Goal: Information Seeking & Learning: Learn about a topic

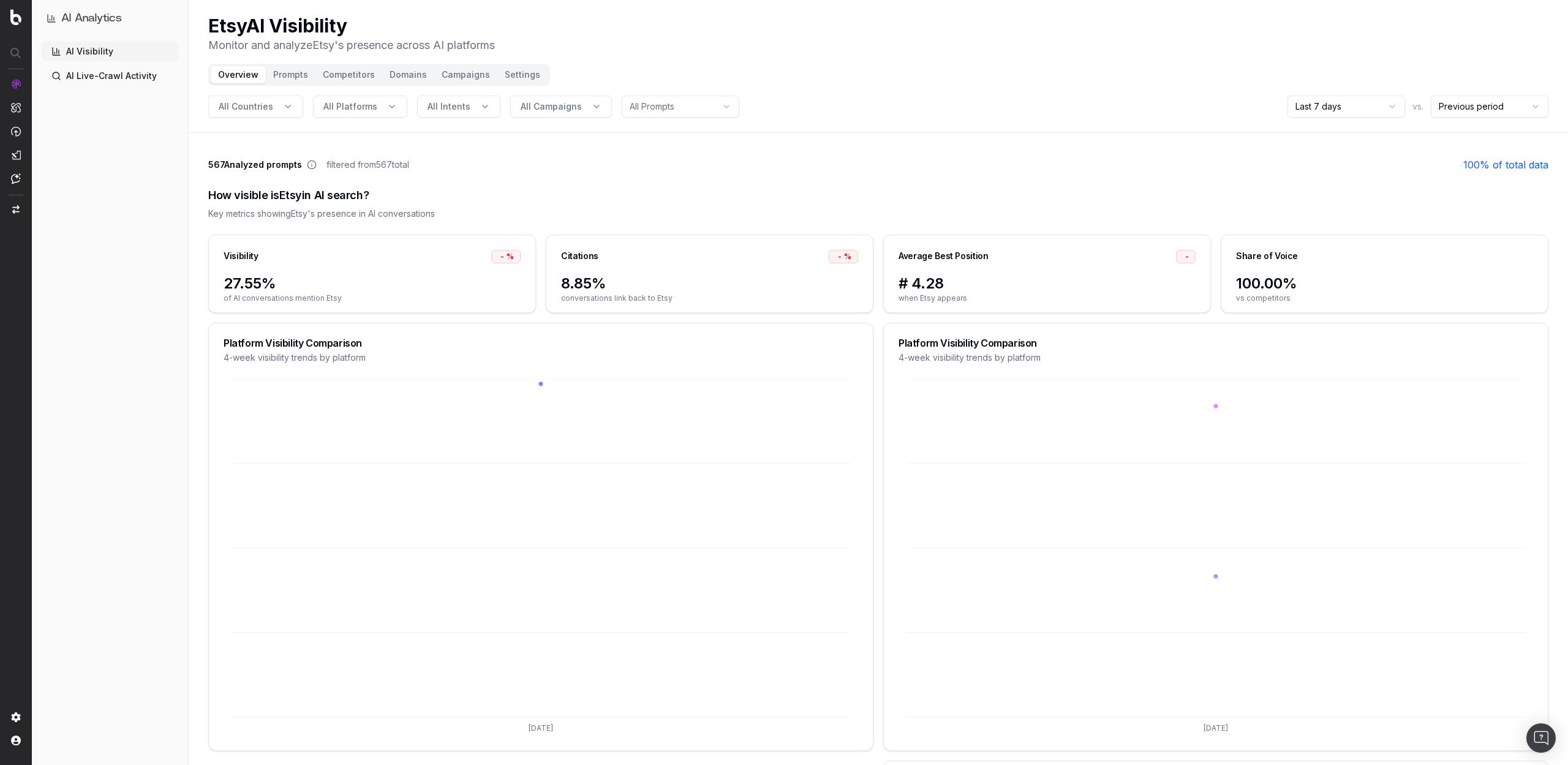
click at [280, 73] on button "Prompts" at bounding box center [291, 74] width 50 height 17
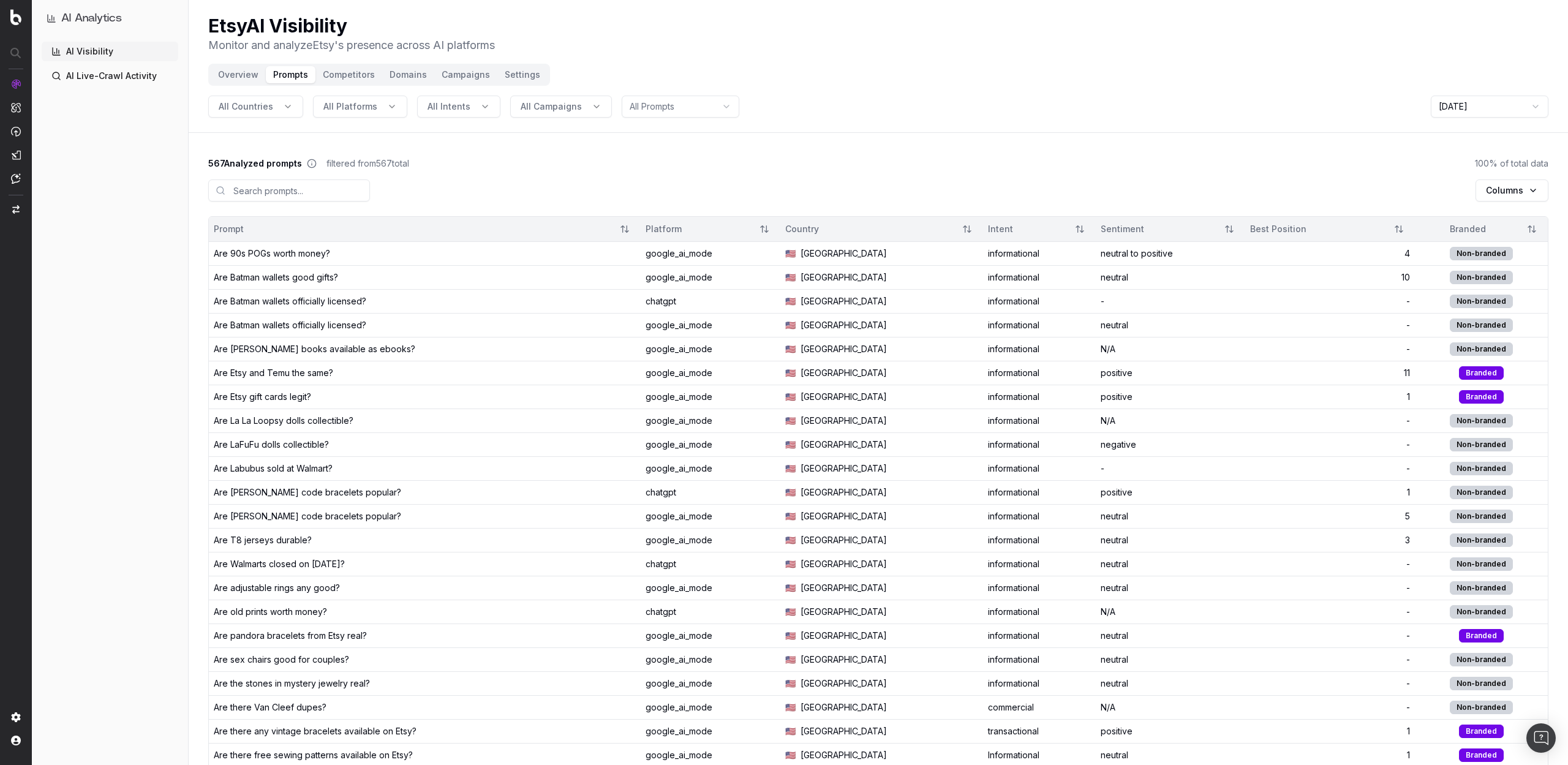
click at [291, 253] on div "Are 90s POGs worth money?" at bounding box center [271, 253] width 116 height 12
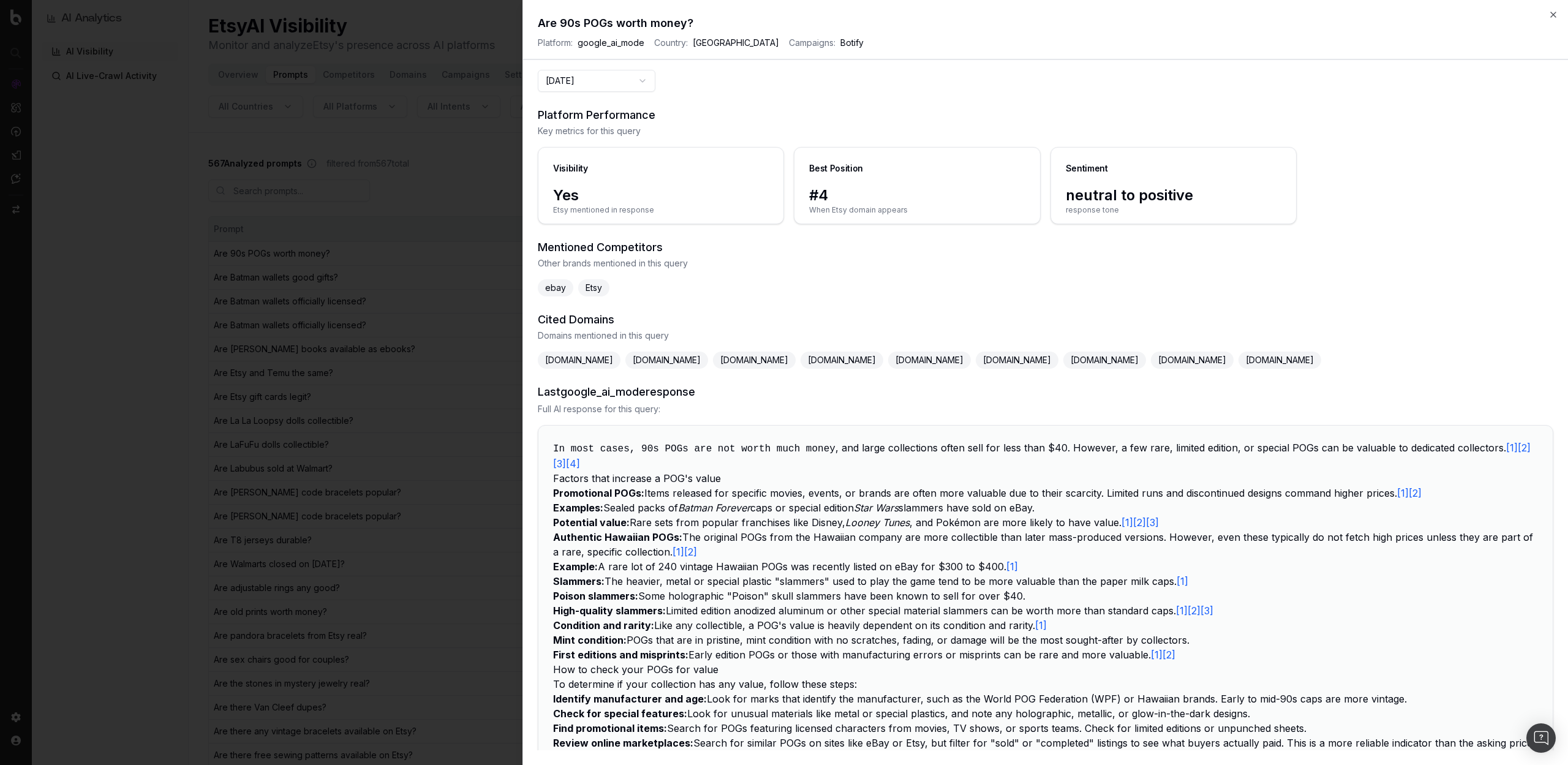
scroll to position [54, 0]
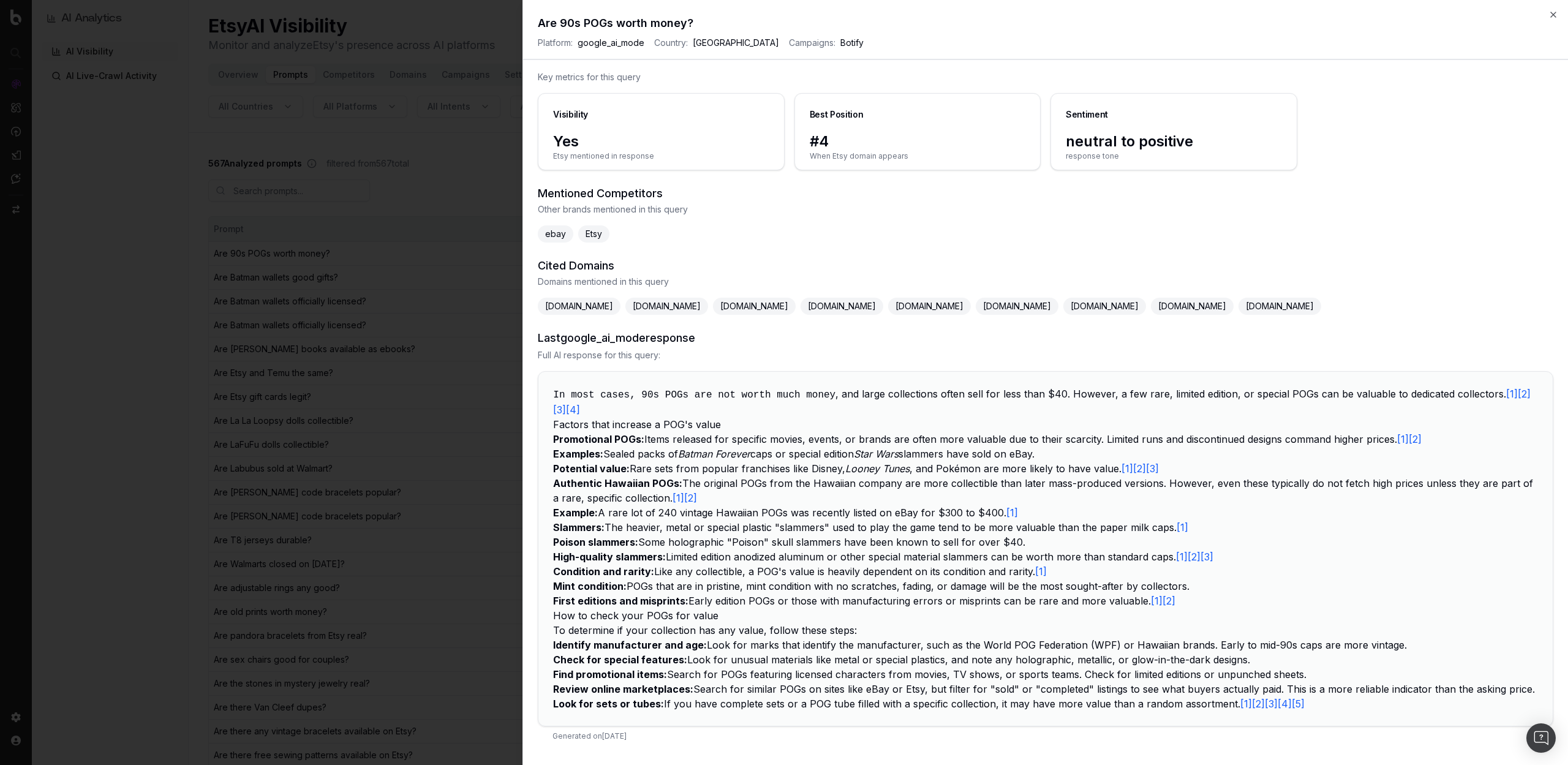
click at [1555, 18] on icon "button" at bounding box center [1553, 14] width 10 height 10
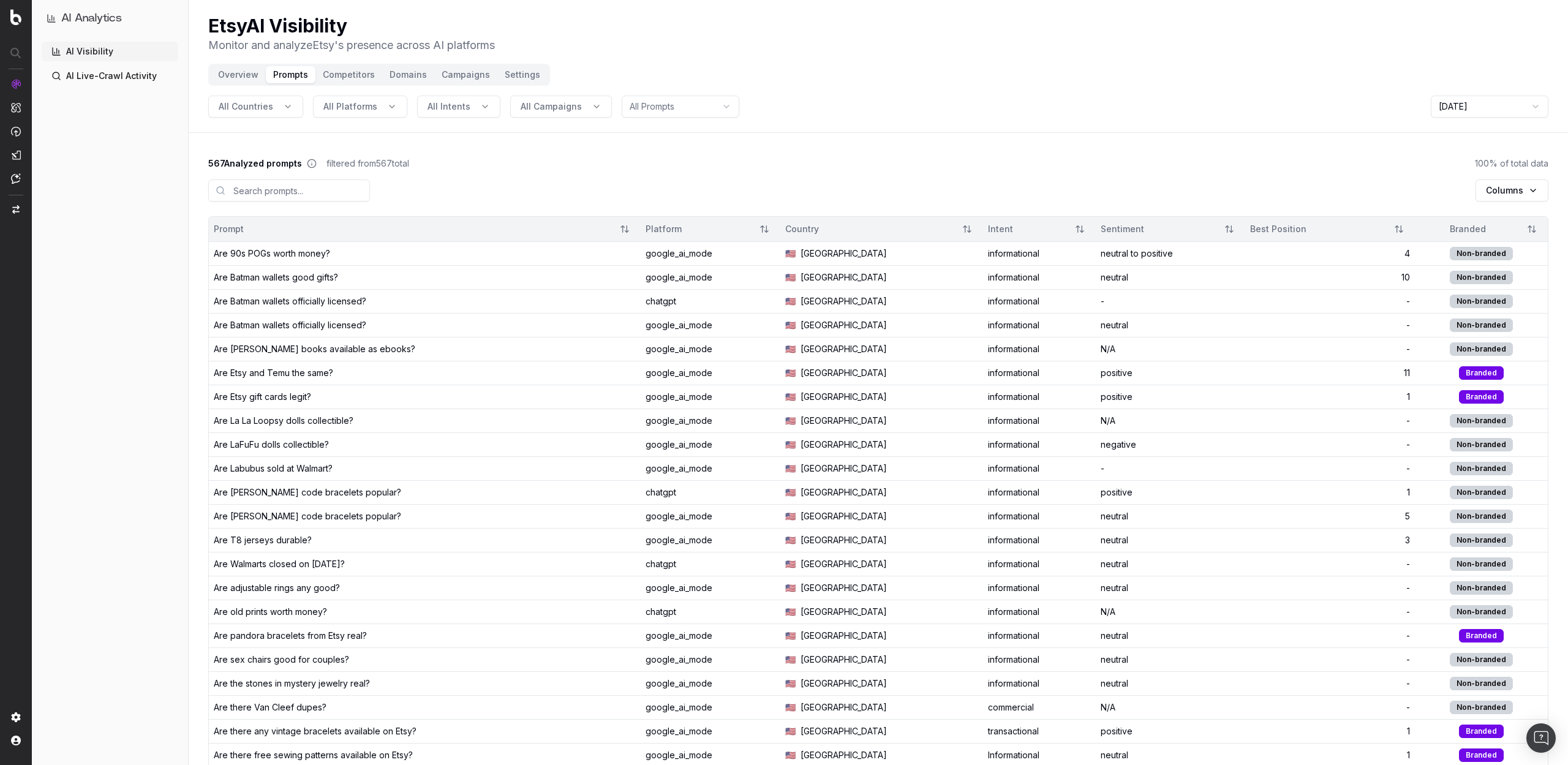
click at [331, 71] on button "Competitors" at bounding box center [348, 74] width 66 height 17
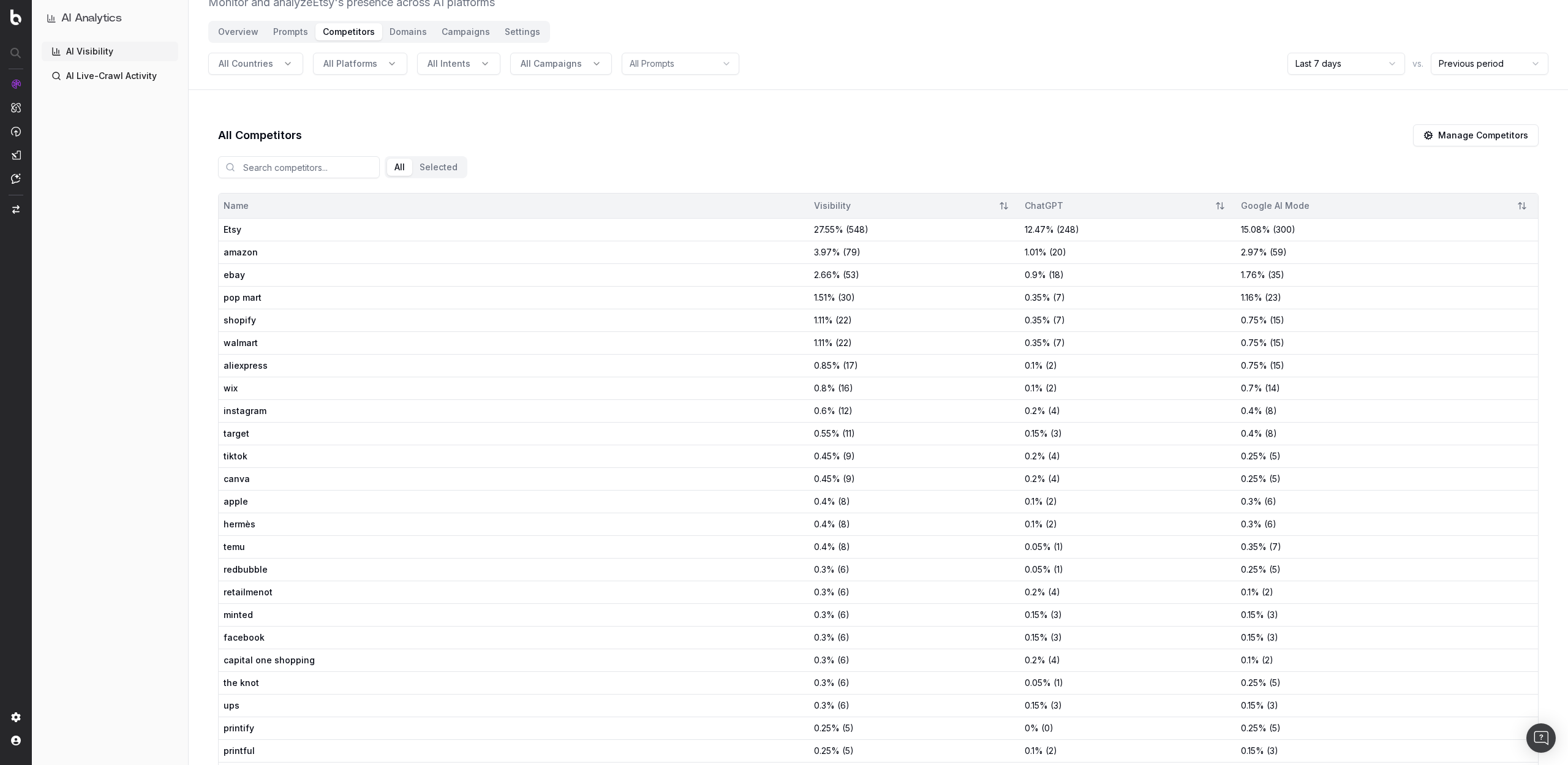
scroll to position [48, 0]
click at [402, 21] on button "Domains" at bounding box center [408, 27] width 52 height 17
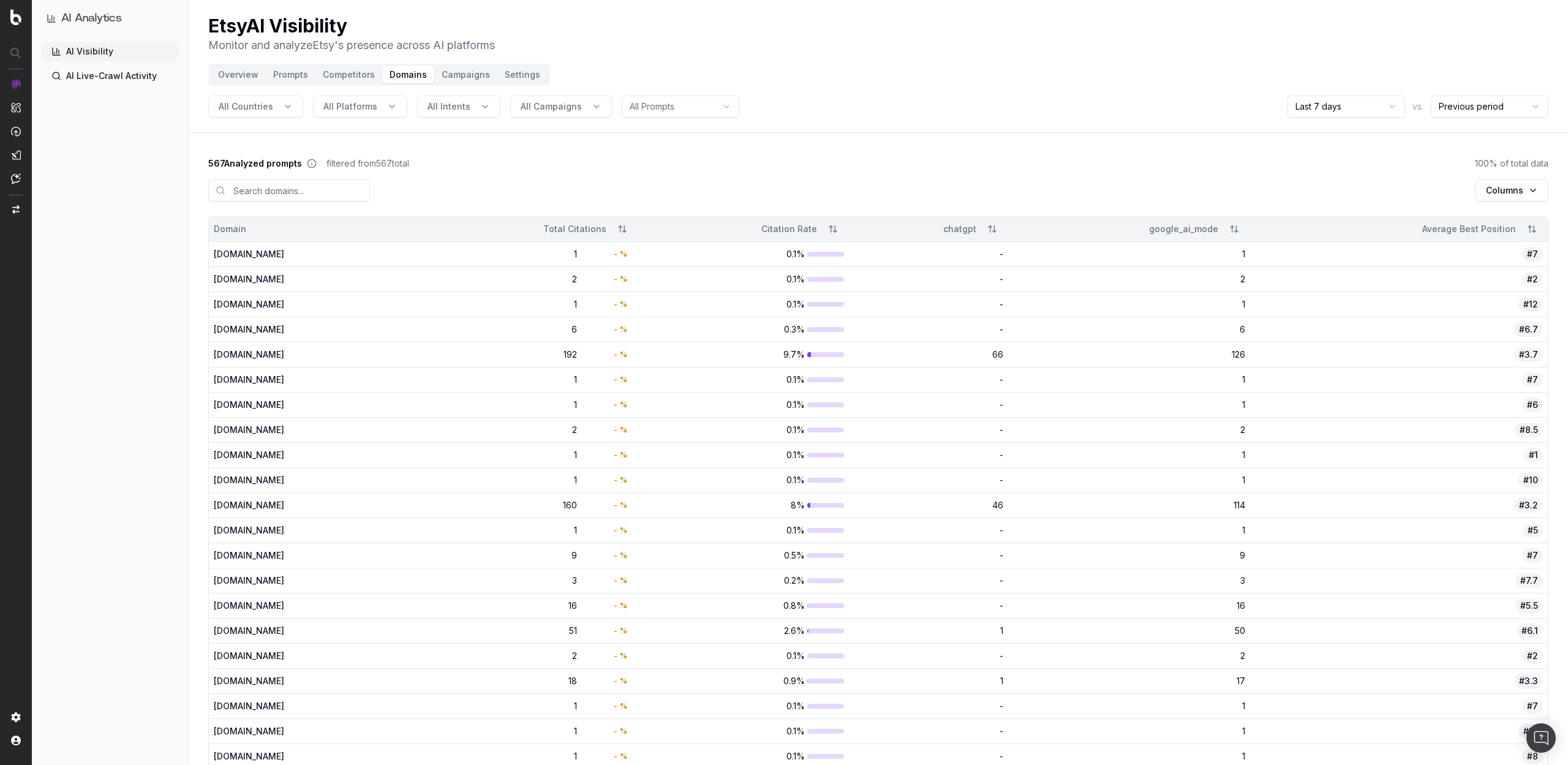
click at [472, 74] on button "Campaigns" at bounding box center [465, 74] width 63 height 17
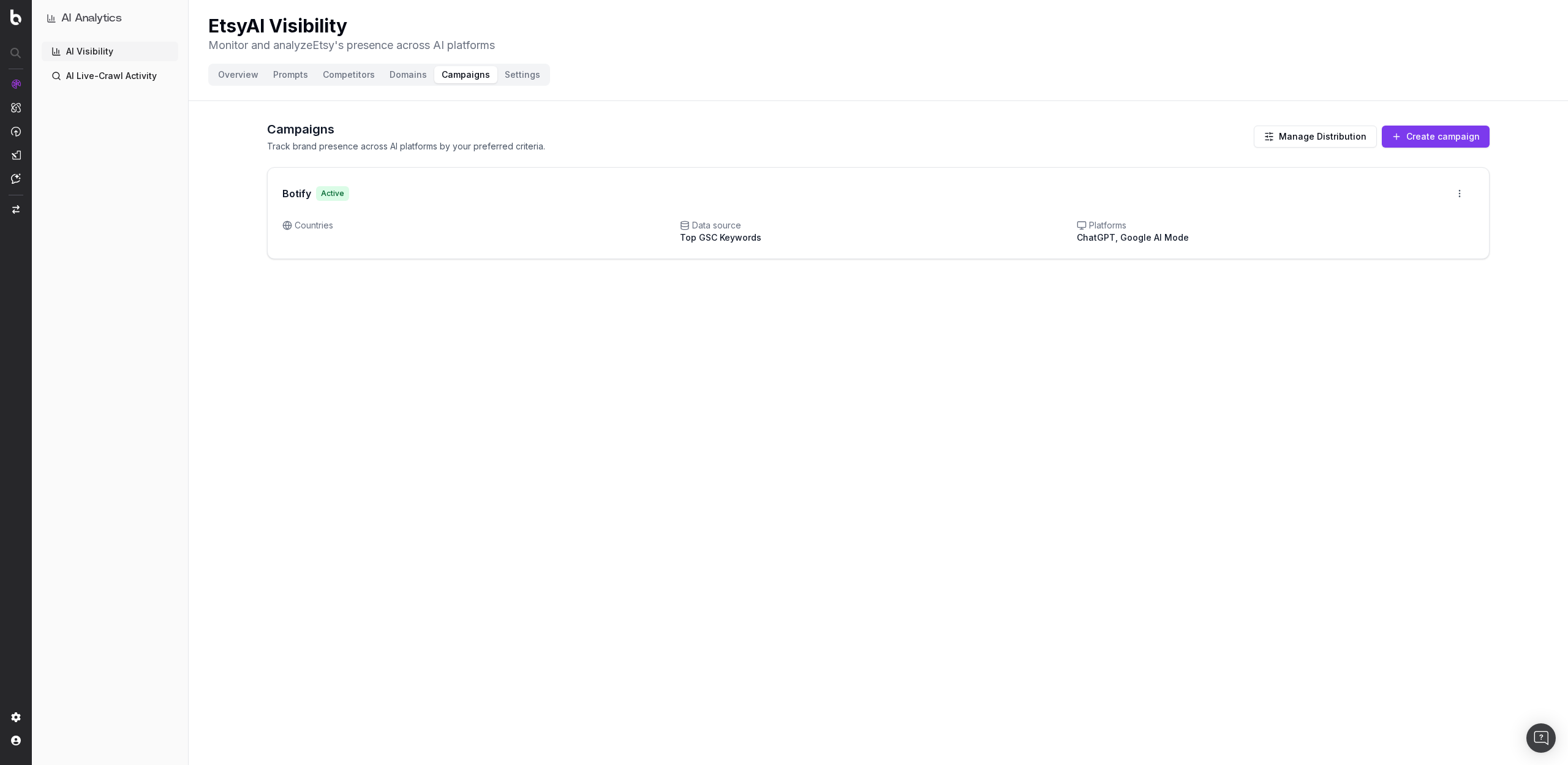
click at [517, 65] on div "Overview Prompts Competitors Domains Campaigns Settings" at bounding box center [379, 74] width 342 height 22
click at [513, 70] on button "Settings" at bounding box center [523, 74] width 50 height 17
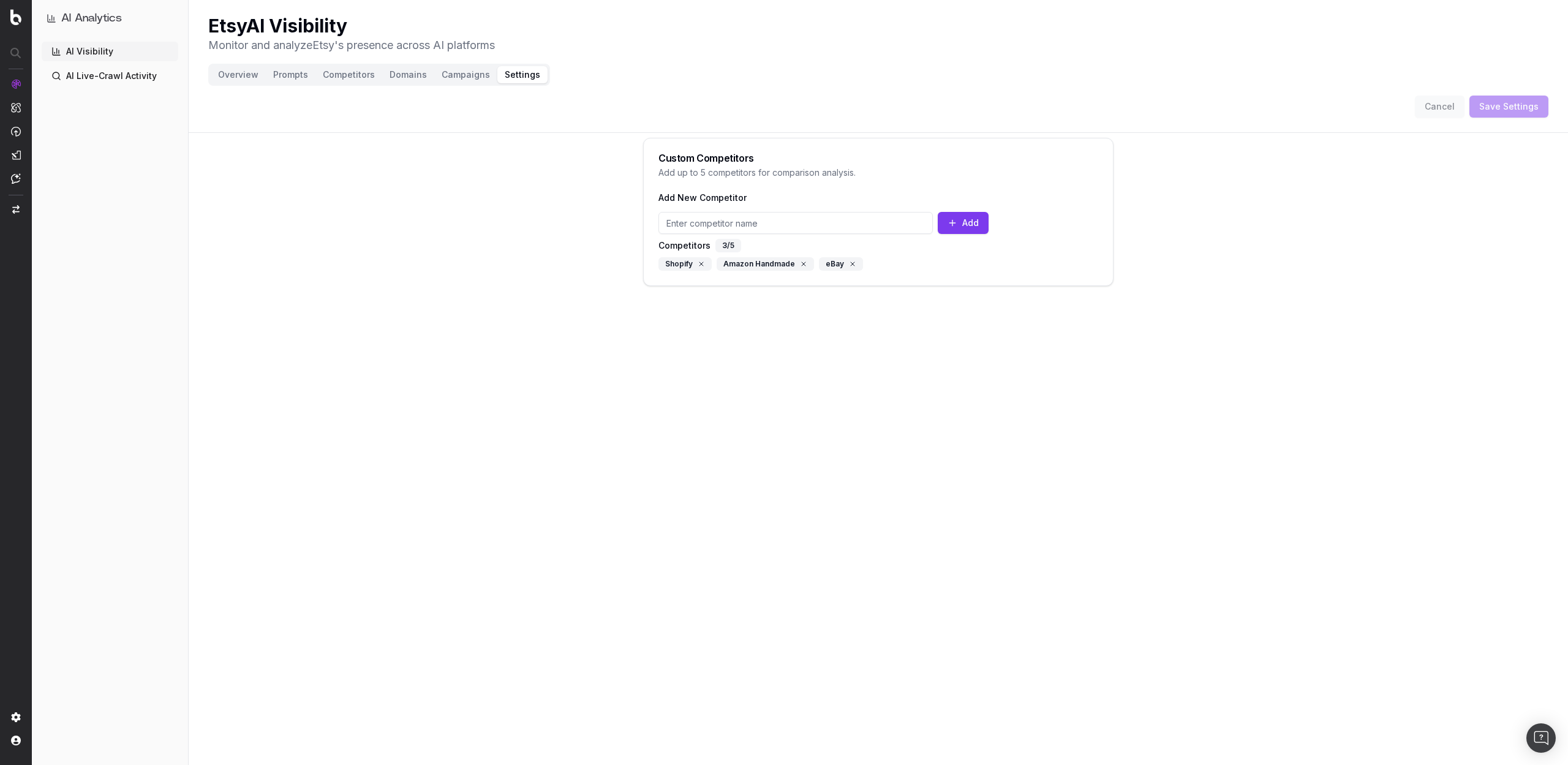
click at [468, 73] on button "Campaigns" at bounding box center [465, 74] width 63 height 17
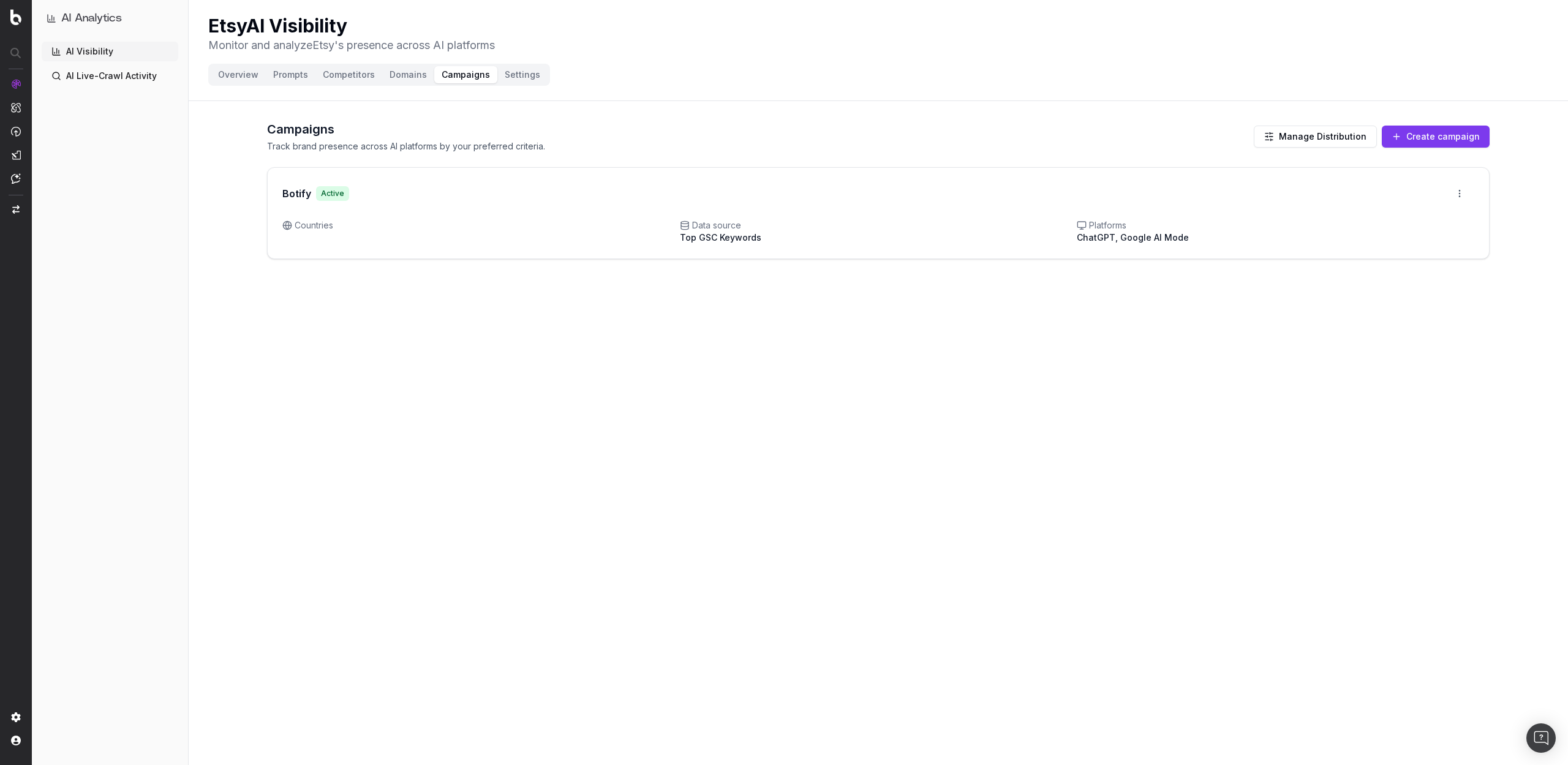
click at [295, 81] on button "Prompts" at bounding box center [291, 74] width 50 height 17
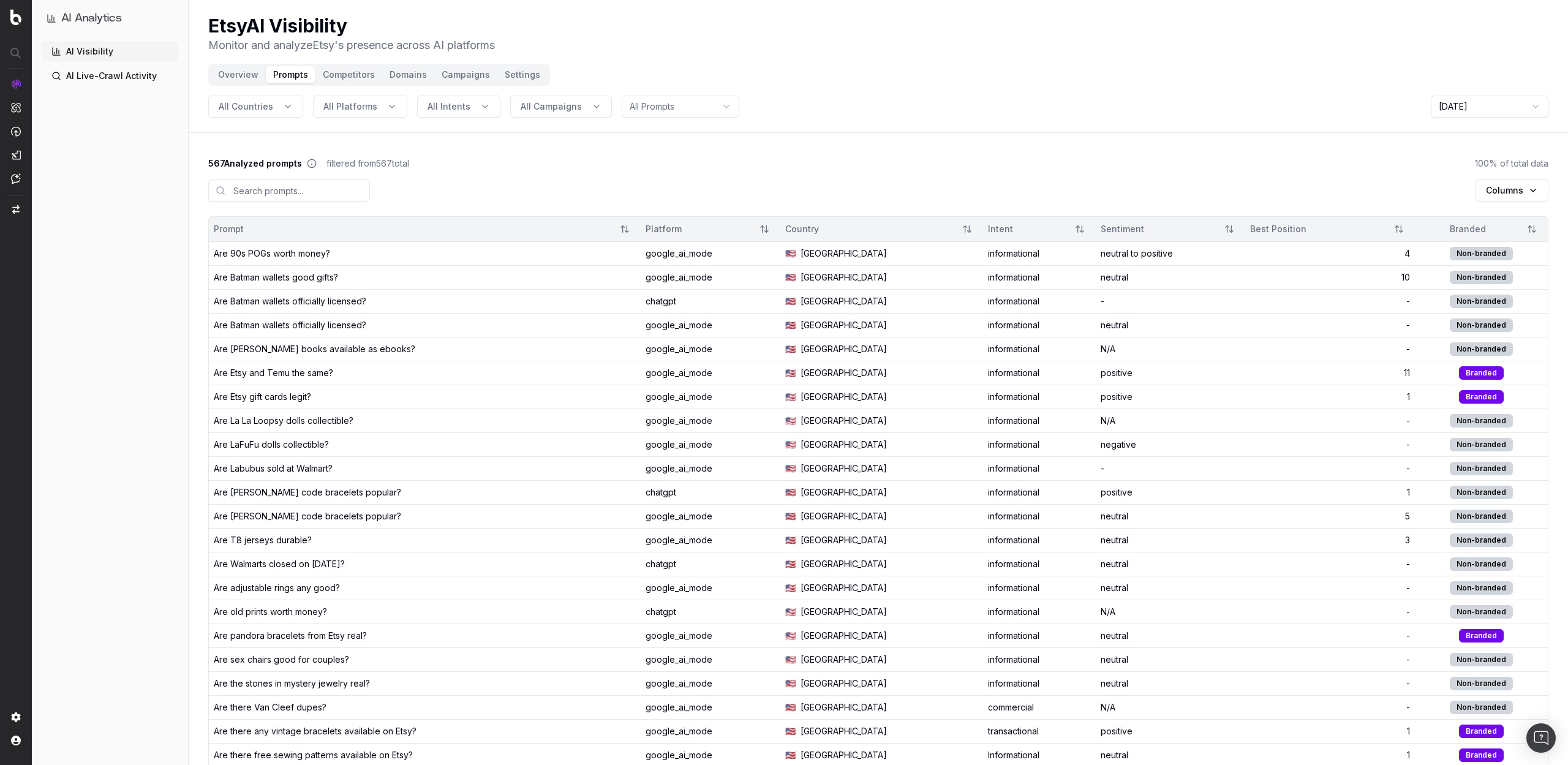
click at [460, 78] on button "Campaigns" at bounding box center [465, 74] width 63 height 17
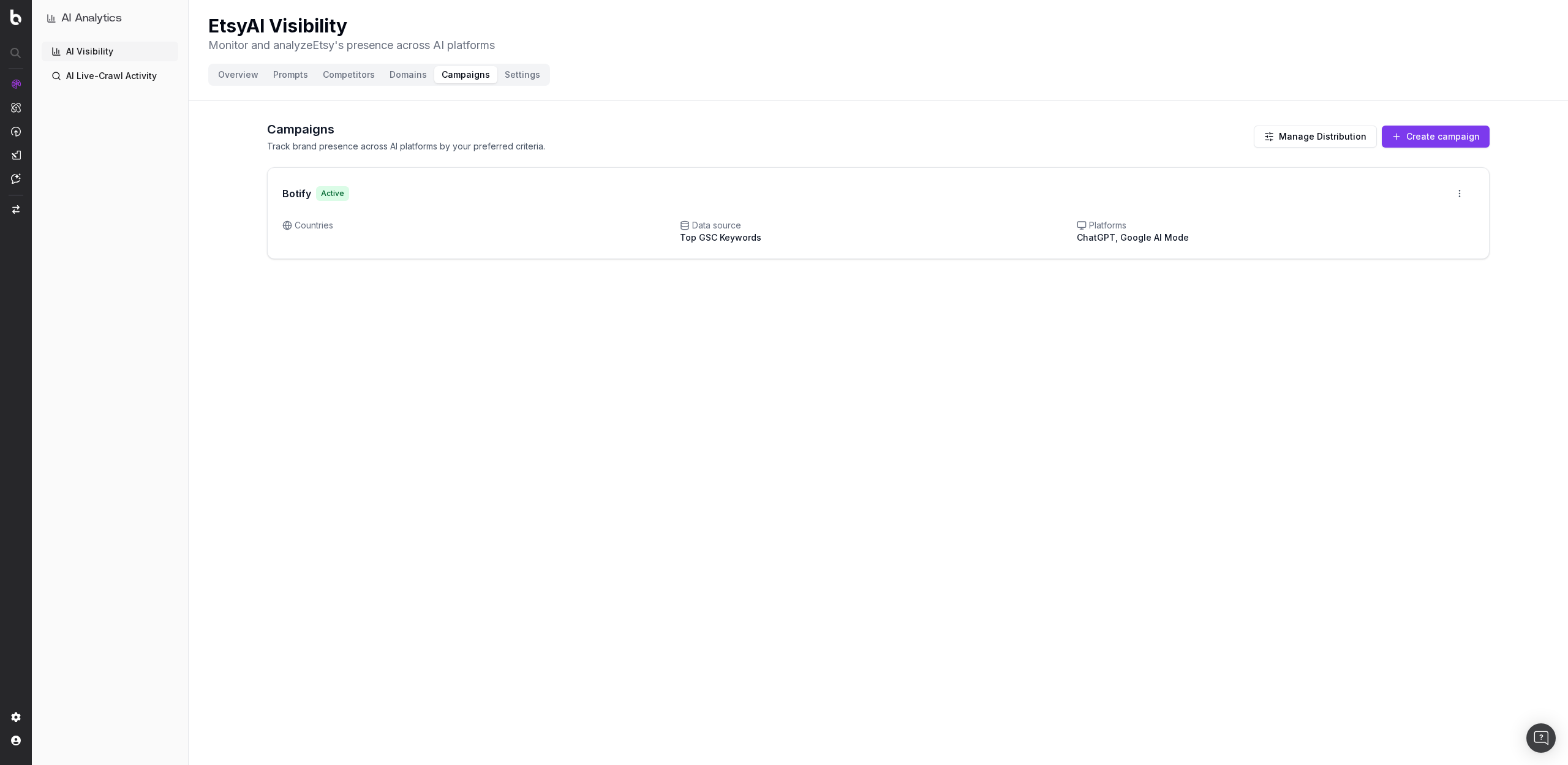
click at [354, 80] on button "Competitors" at bounding box center [348, 74] width 66 height 17
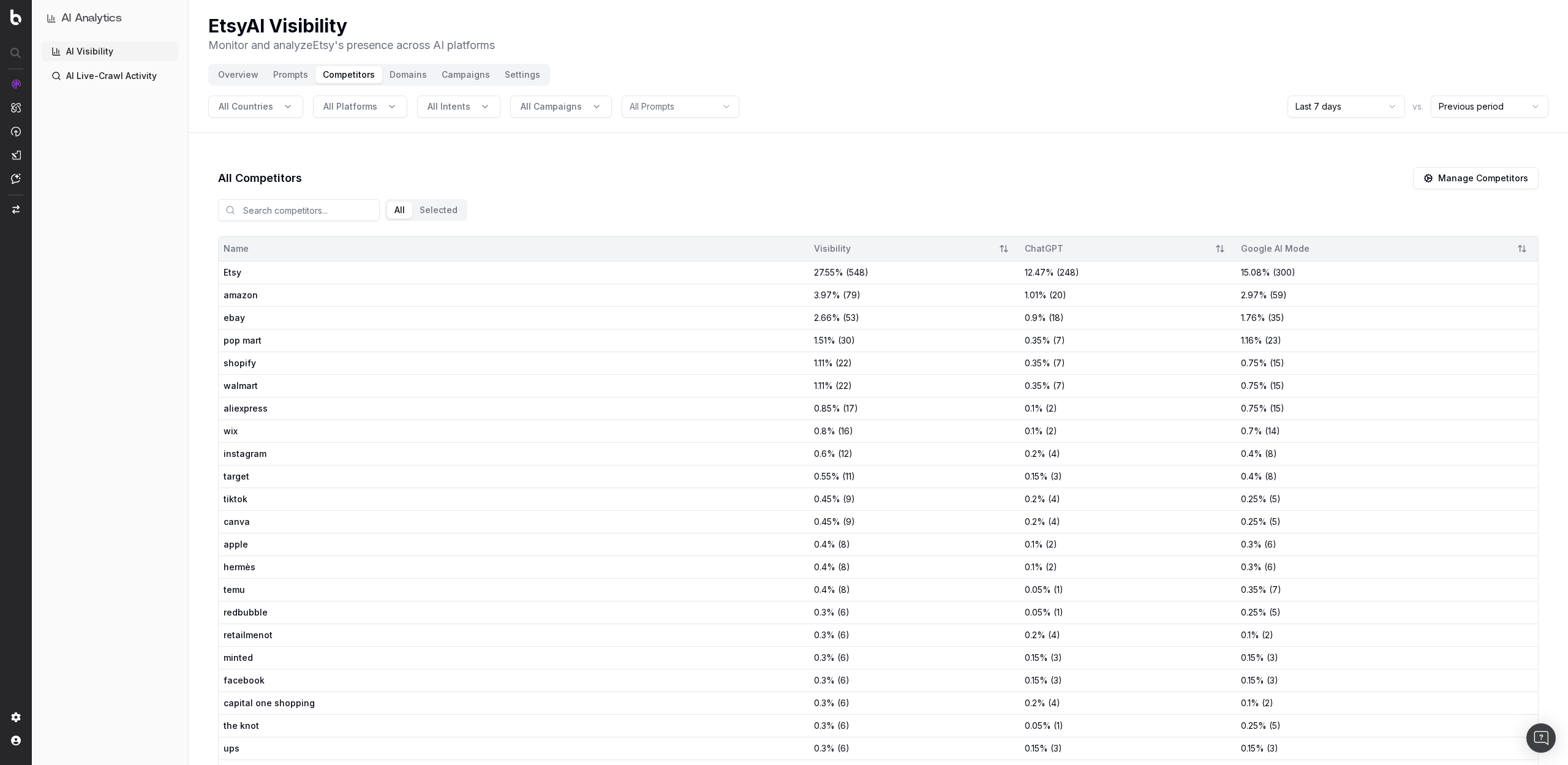
click at [520, 79] on button "Settings" at bounding box center [523, 74] width 50 height 17
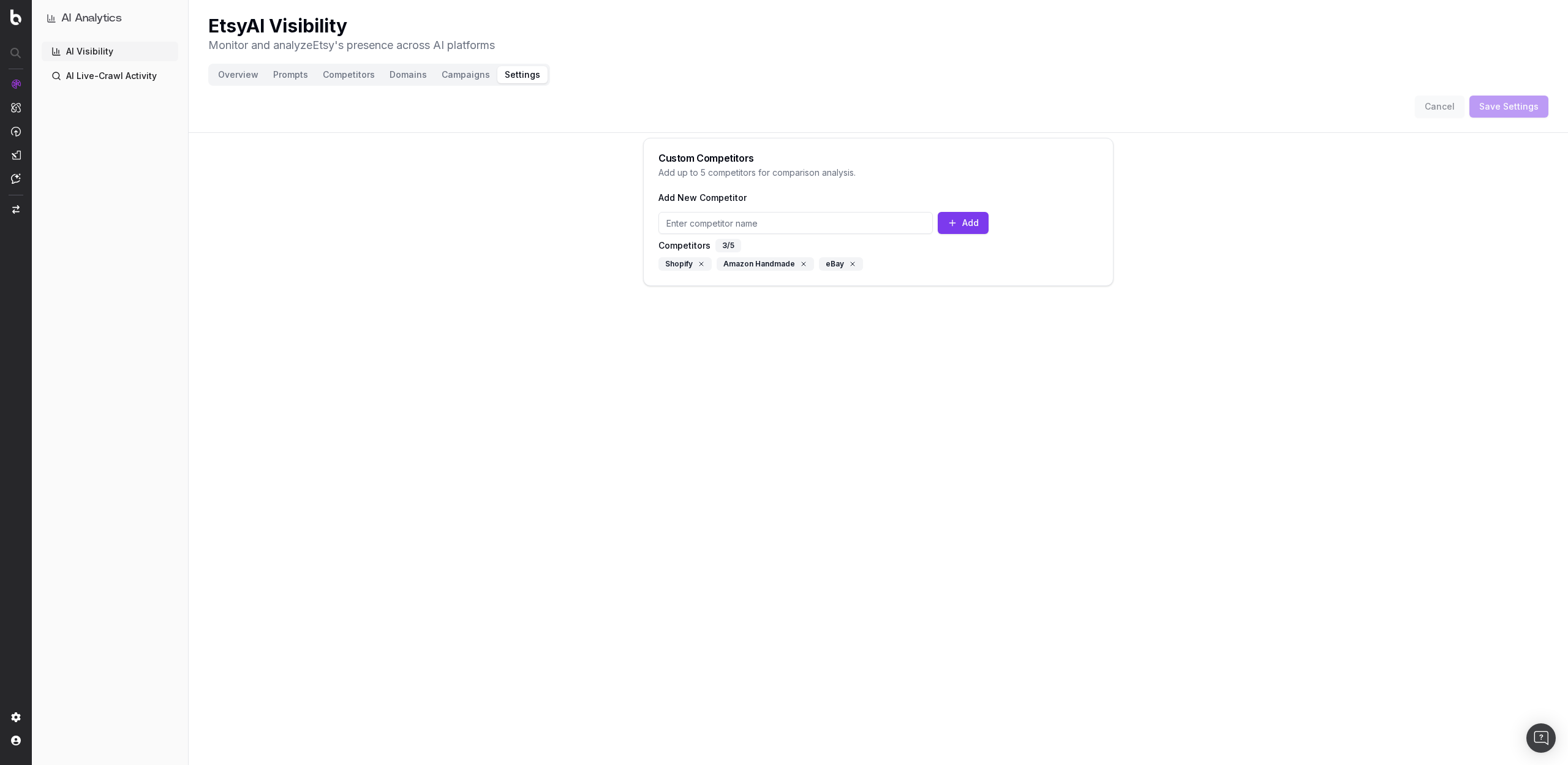
click at [343, 73] on button "Competitors" at bounding box center [348, 74] width 66 height 17
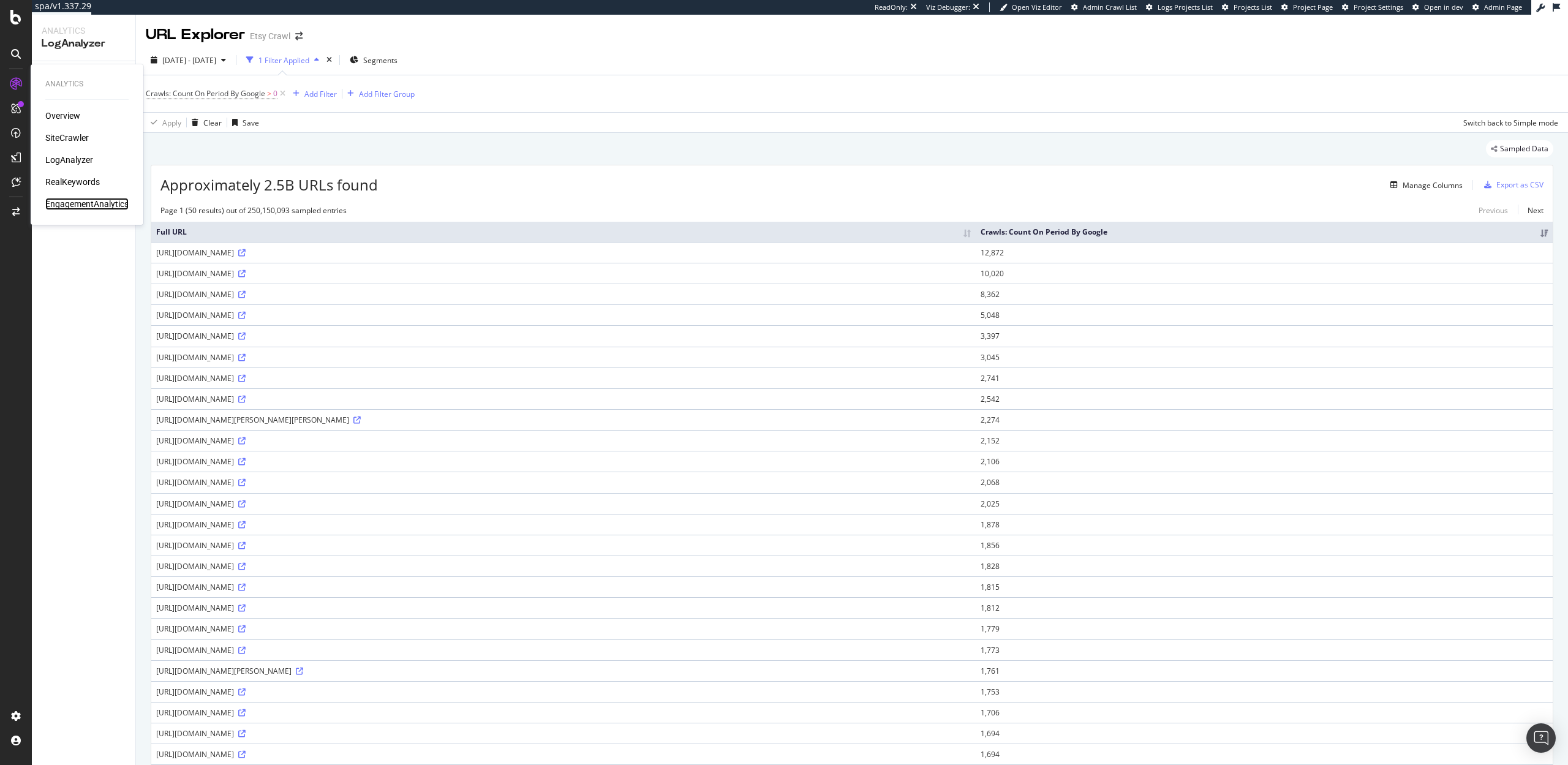
click at [82, 199] on div "EngagementAnalytics" at bounding box center [87, 204] width 83 height 12
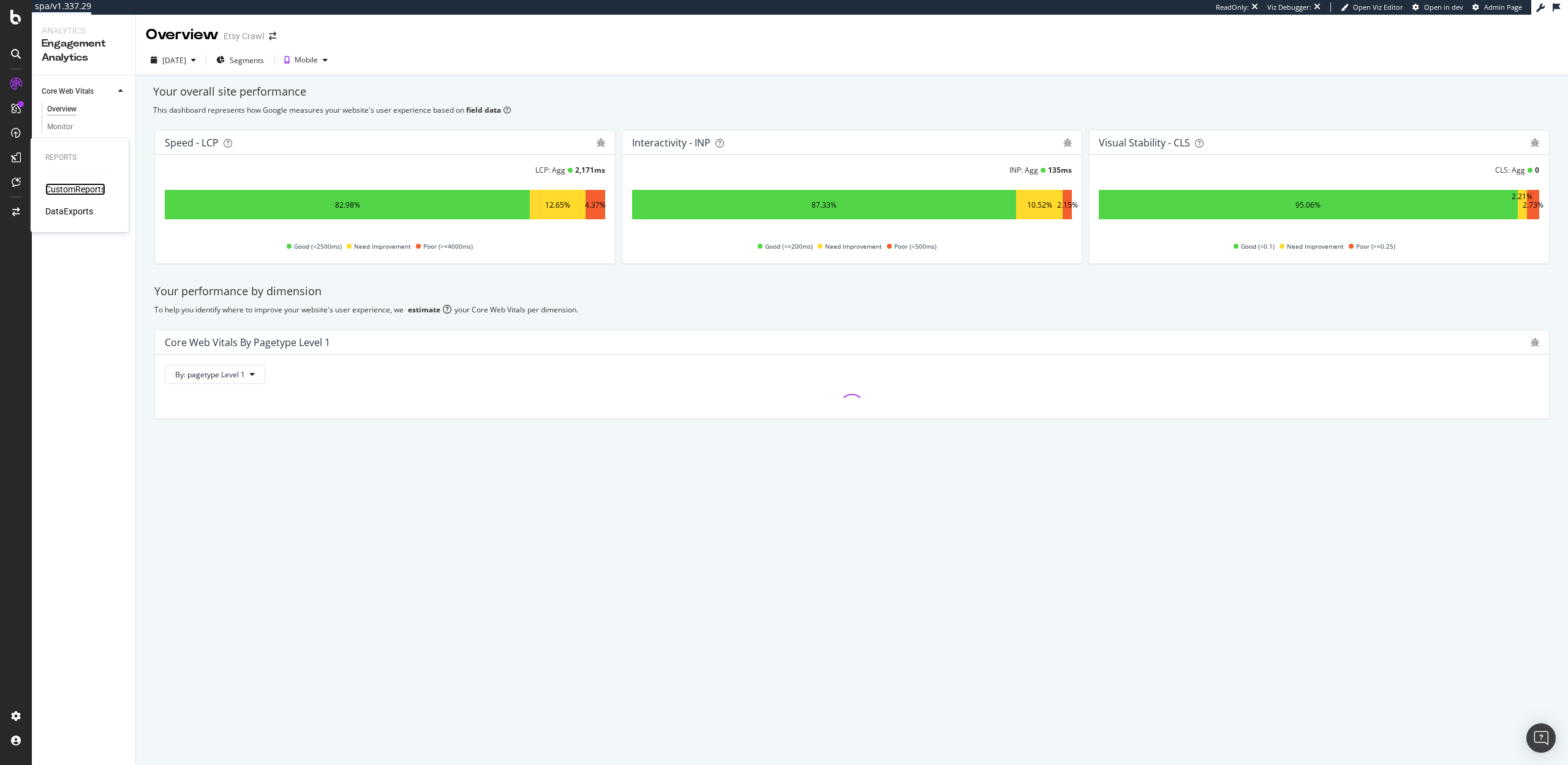
click at [72, 188] on div "CustomReports" at bounding box center [75, 189] width 60 height 12
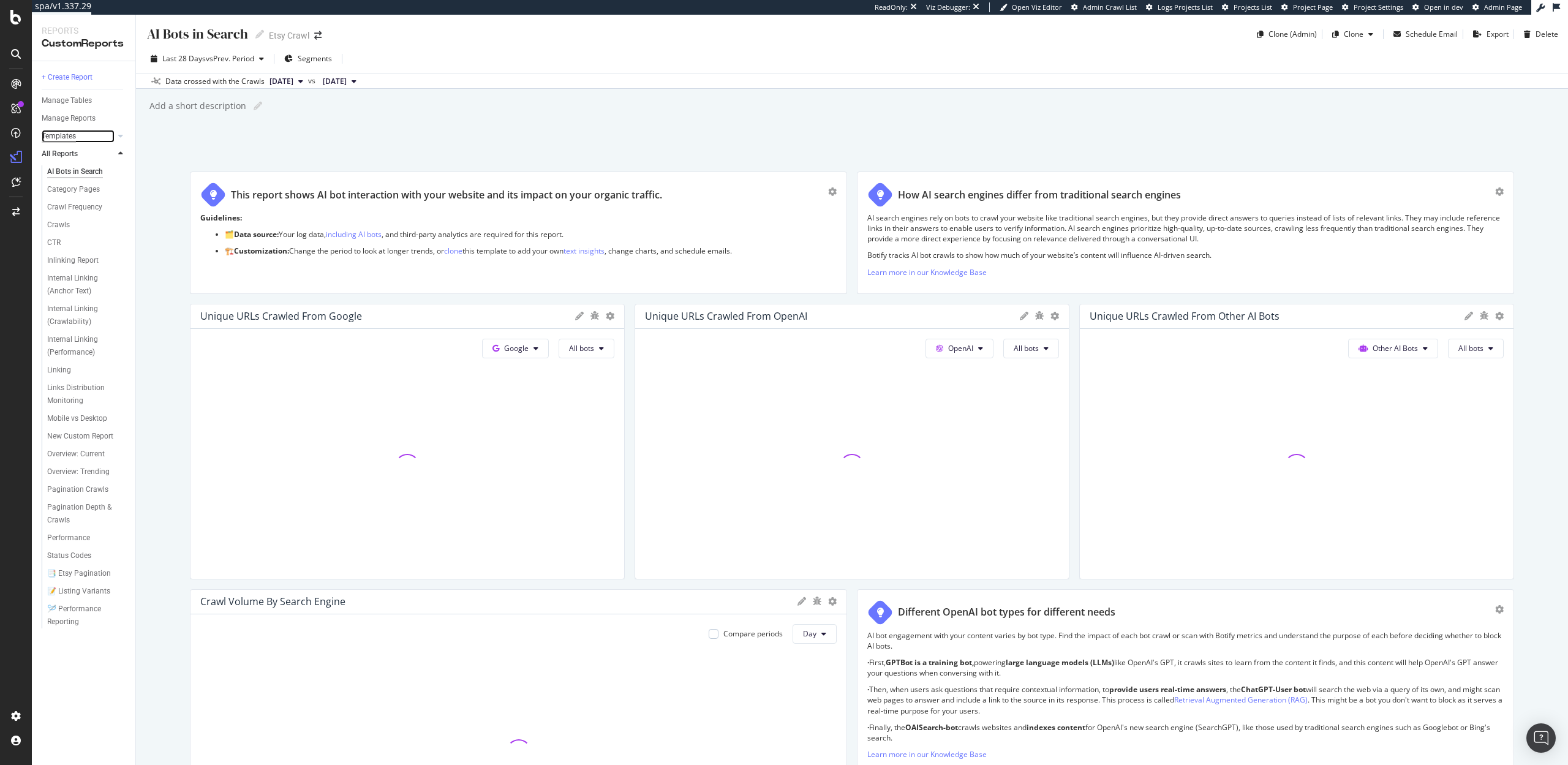
click at [58, 137] on div "Templates" at bounding box center [58, 136] width 35 height 13
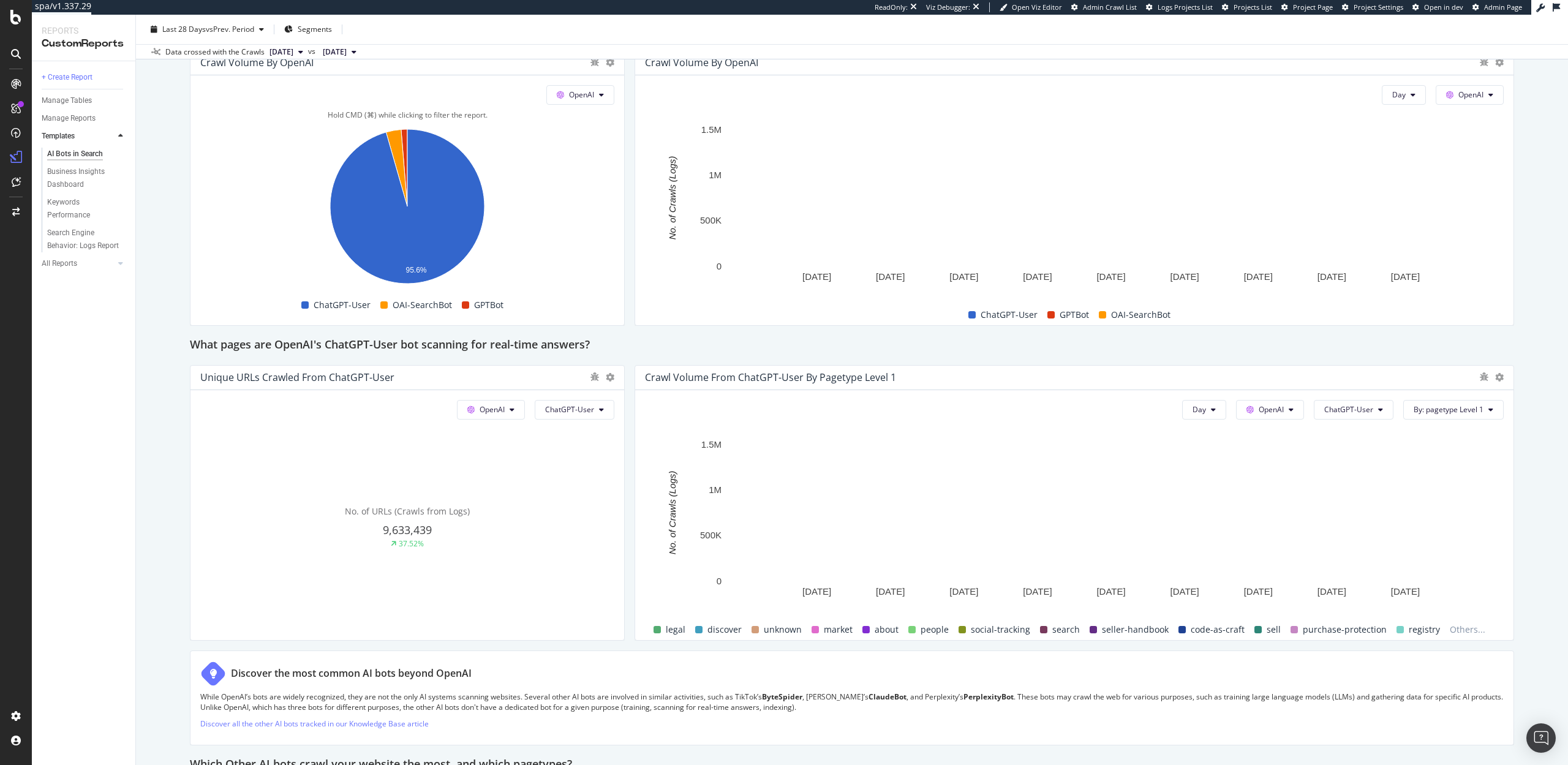
scroll to position [1016, 0]
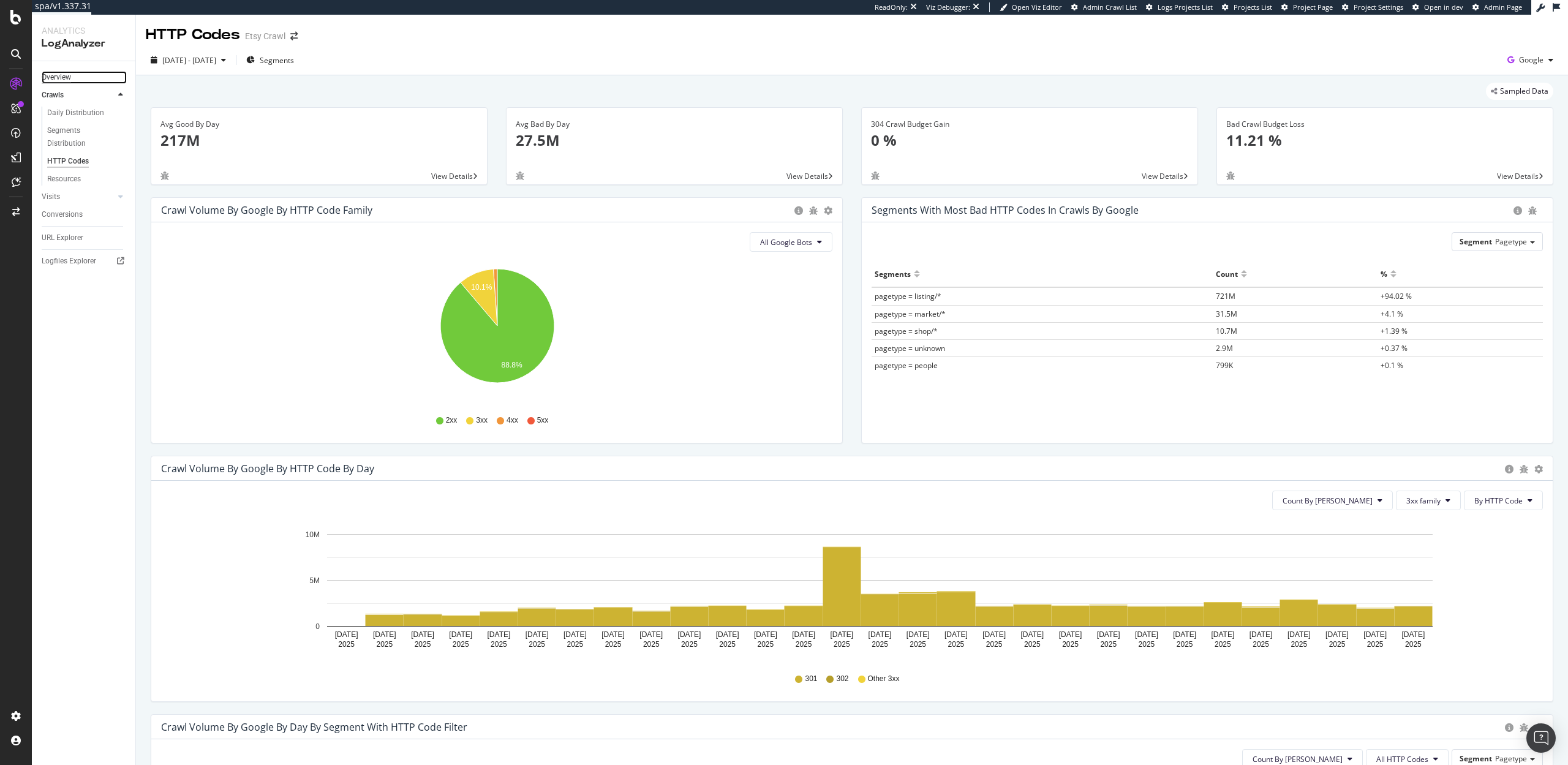
click at [61, 71] on div "Overview" at bounding box center [56, 77] width 29 height 13
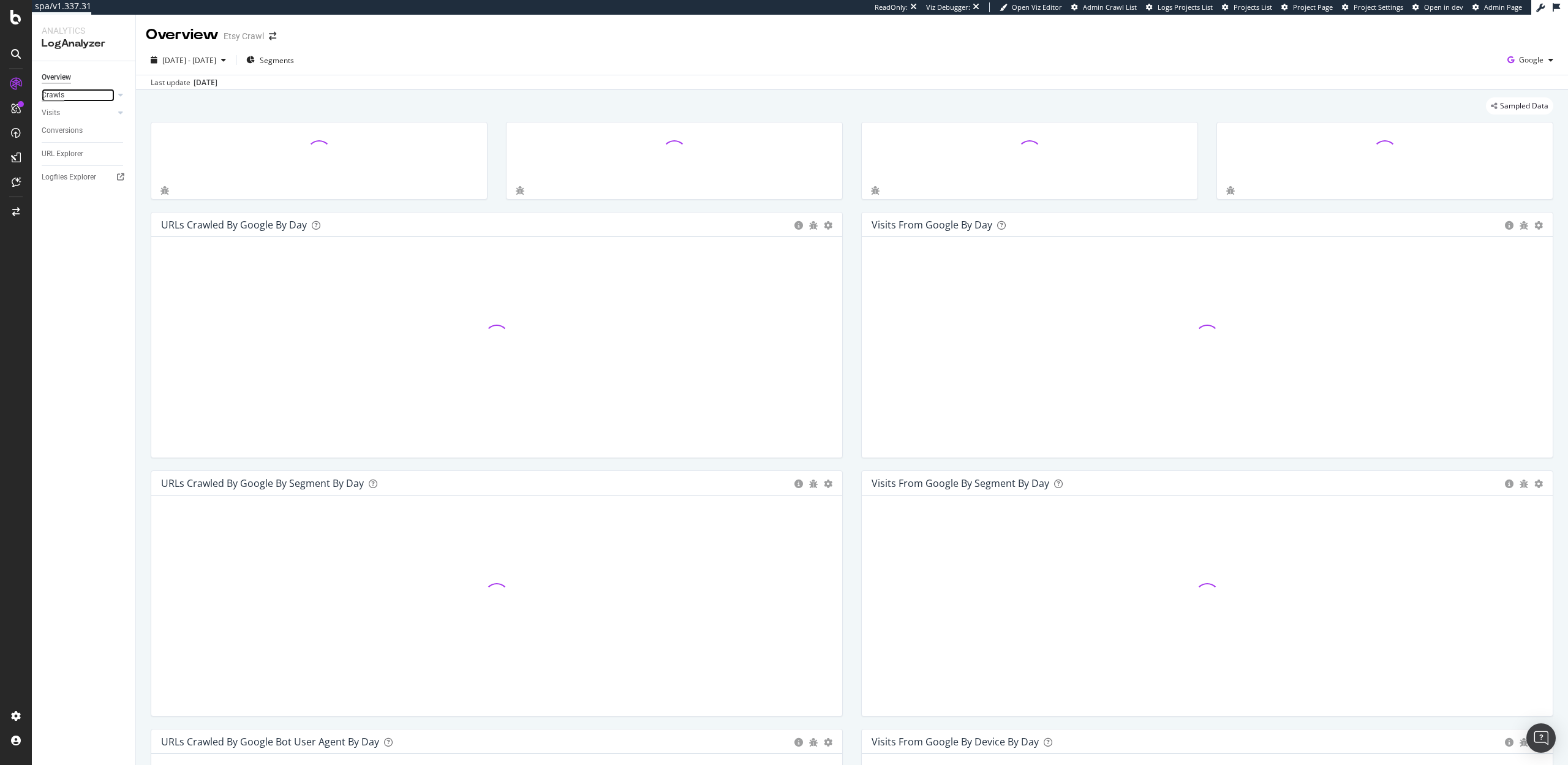
click at [43, 92] on div "Crawls" at bounding box center [53, 95] width 23 height 13
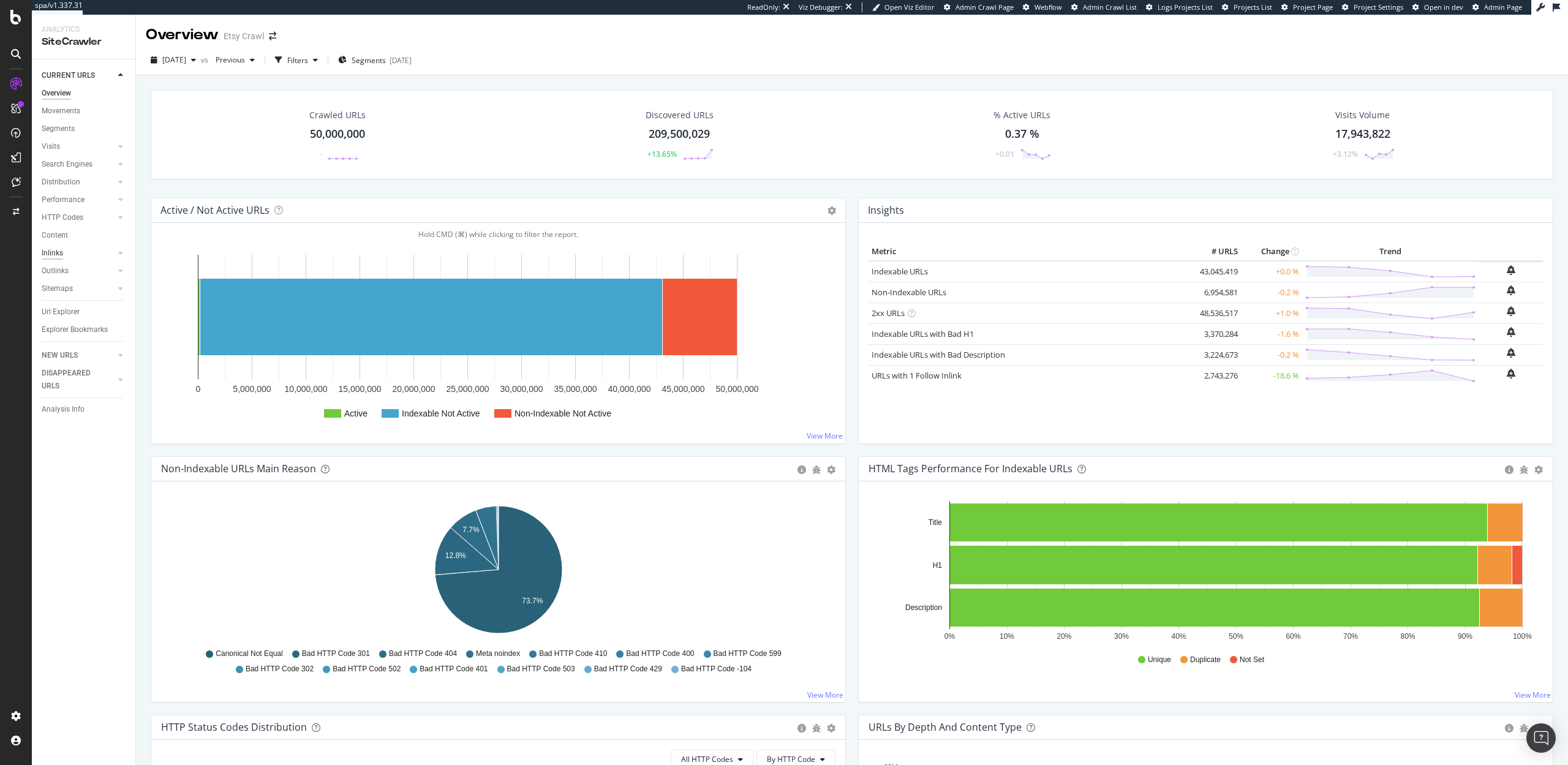
click at [54, 257] on div "Inlinks" at bounding box center [52, 253] width 21 height 13
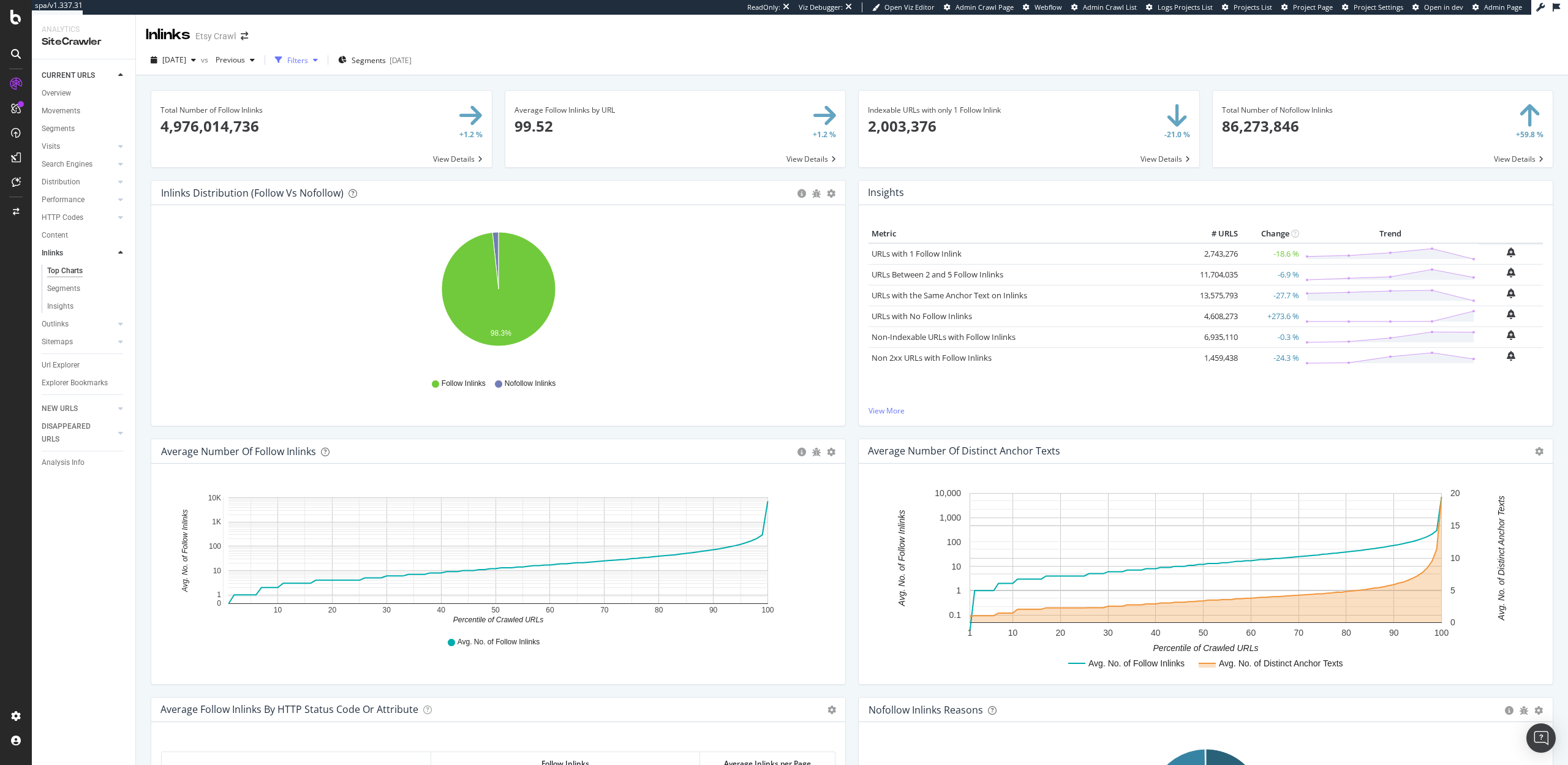
click at [308, 62] on div "Filters" at bounding box center [298, 60] width 21 height 11
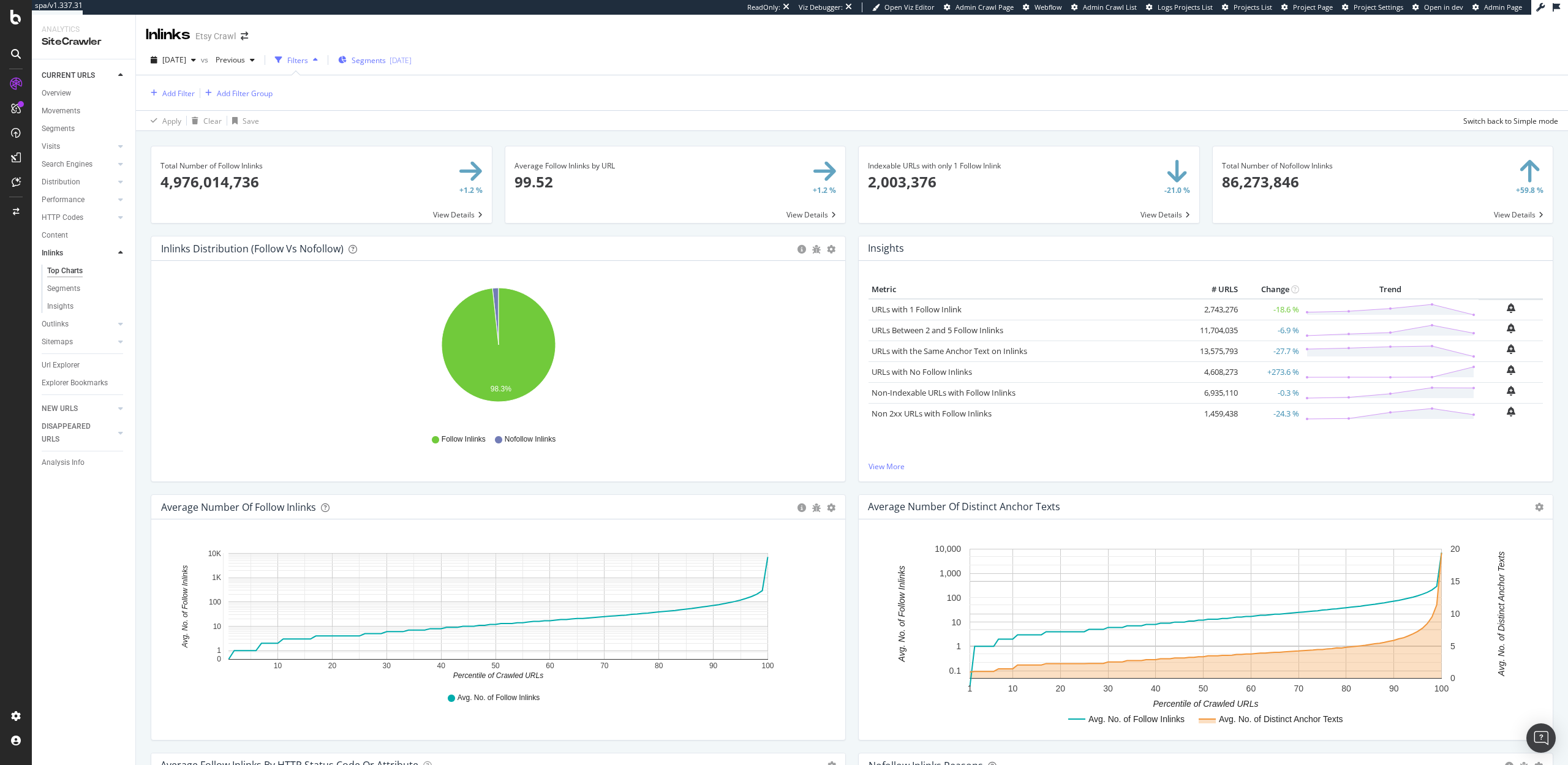
click at [386, 60] on span "Segments" at bounding box center [369, 60] width 35 height 11
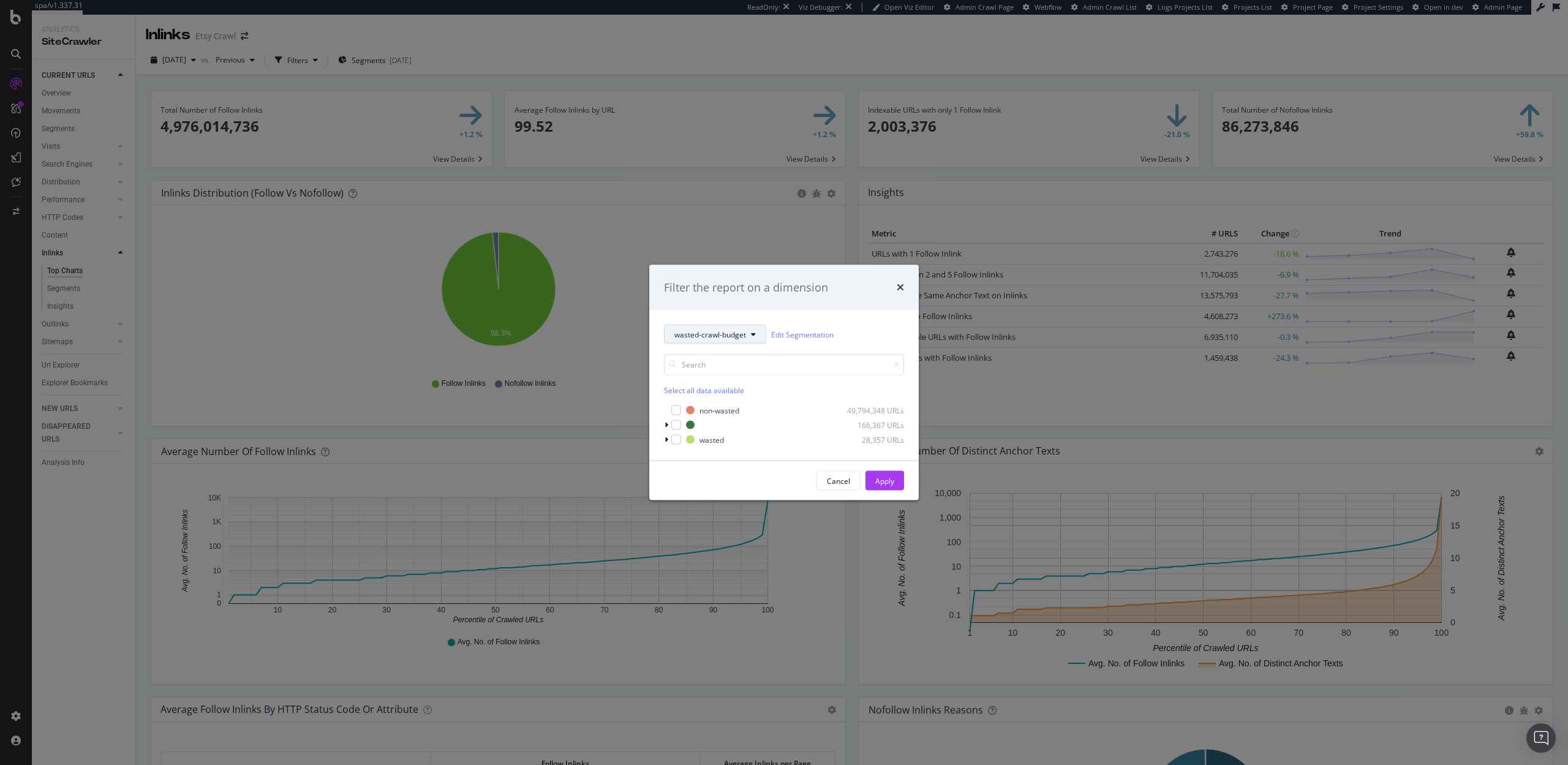
click at [690, 336] on span "wasted-crawl-budget" at bounding box center [710, 334] width 72 height 11
click at [697, 384] on div "pagetype" at bounding box center [713, 378] width 98 height 18
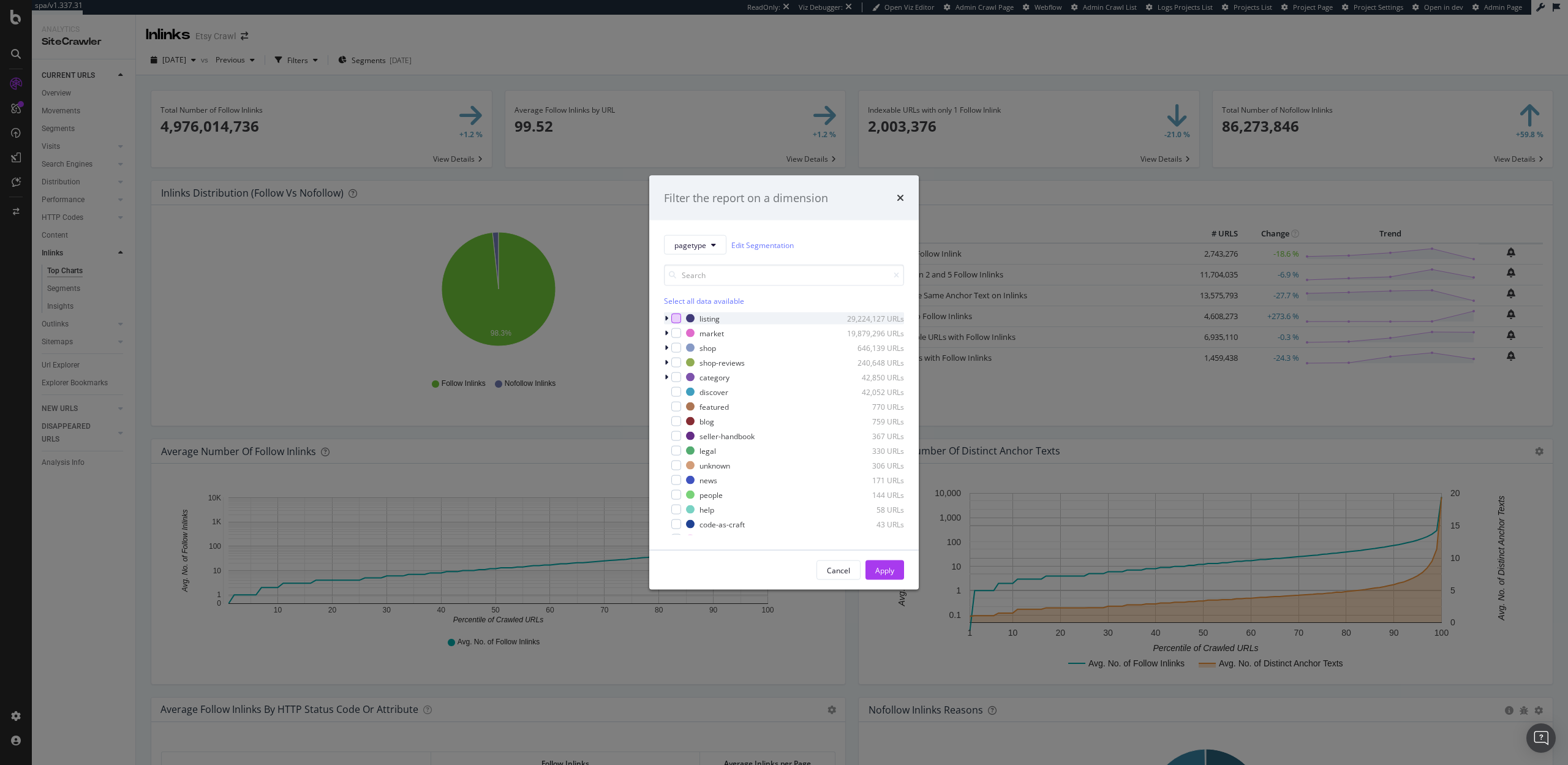
click at [676, 321] on div "modal" at bounding box center [676, 318] width 10 height 10
click at [897, 567] on button "Apply" at bounding box center [885, 570] width 39 height 19
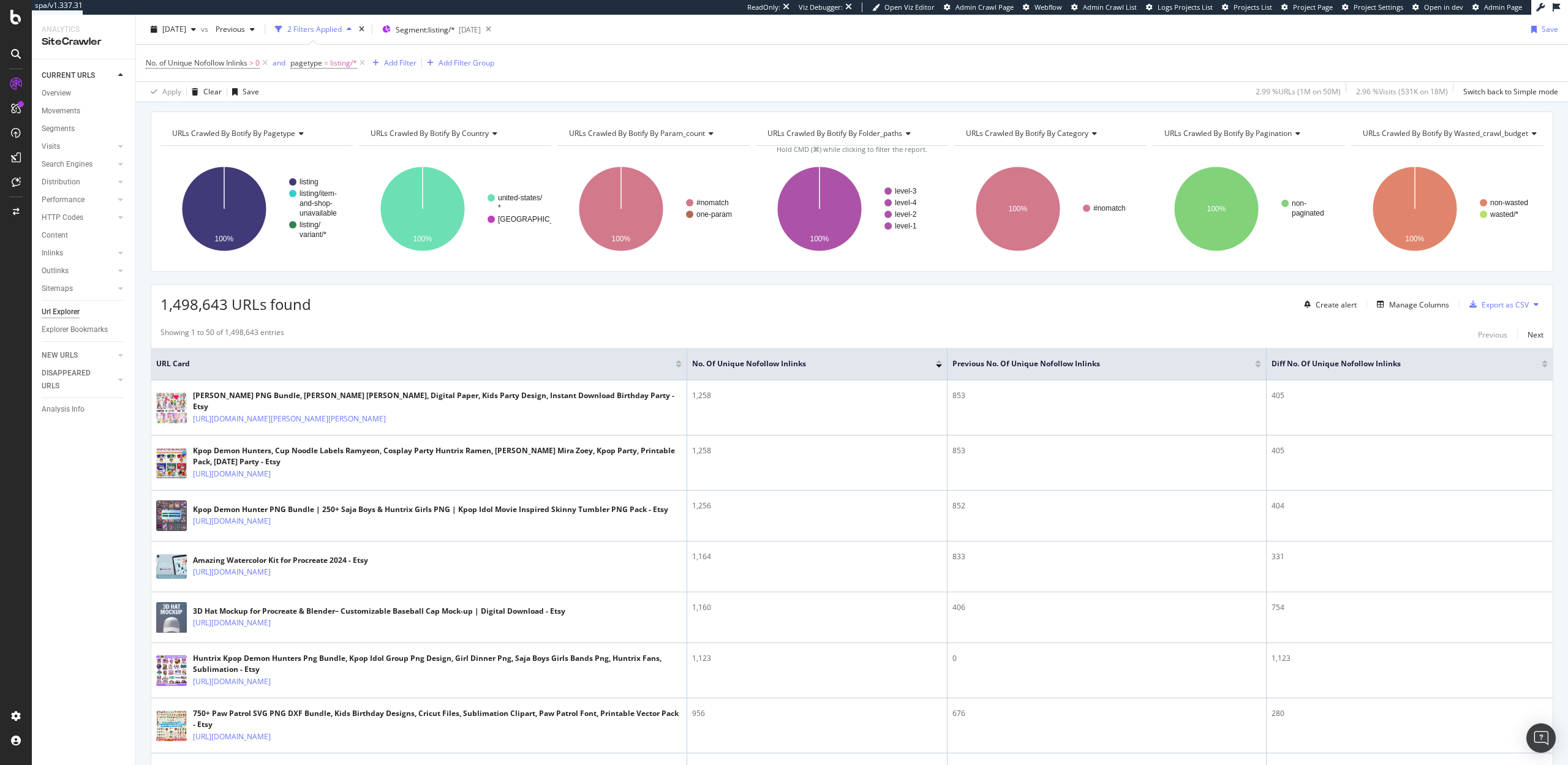
scroll to position [38, 0]
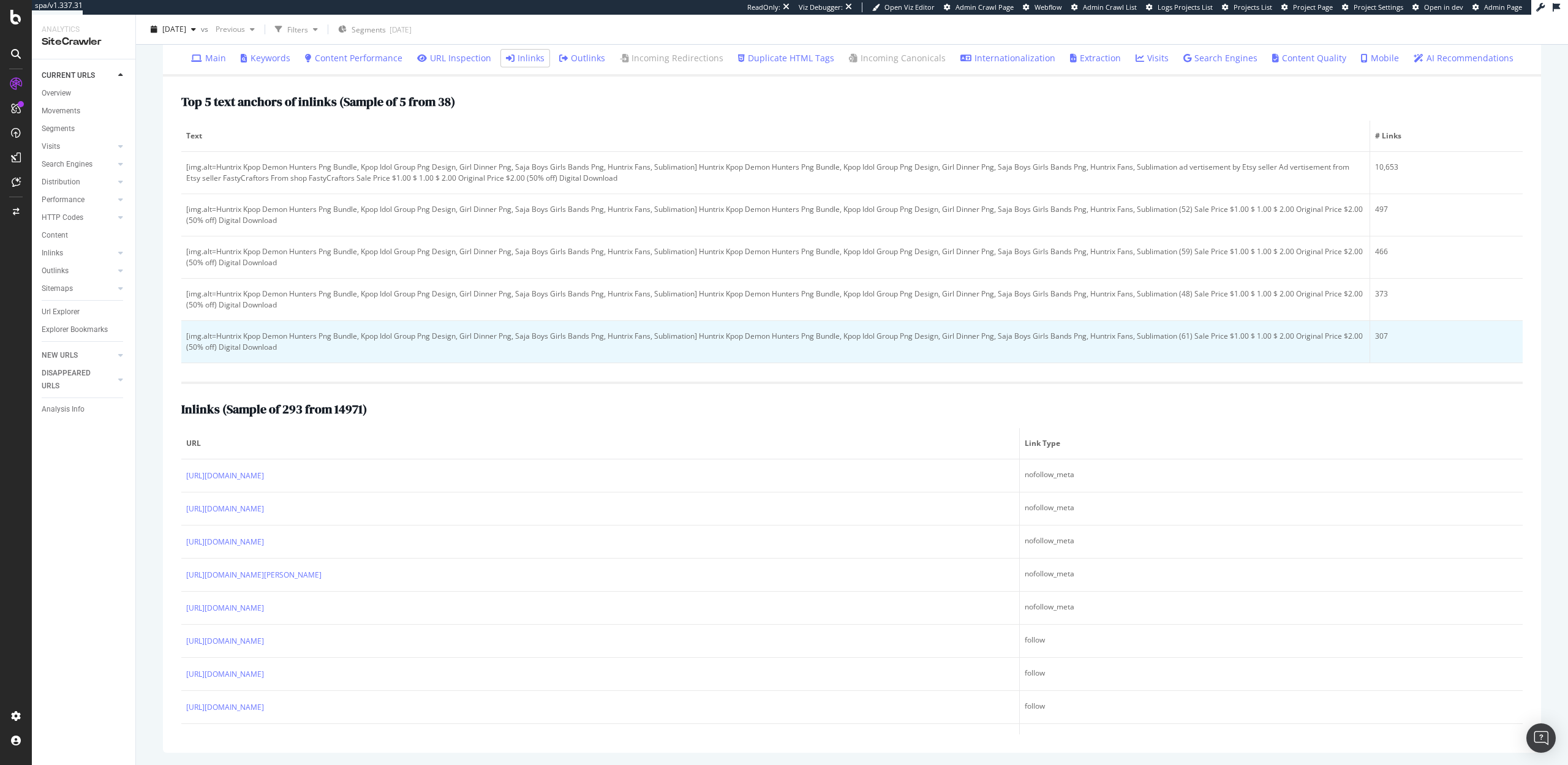
scroll to position [382, 0]
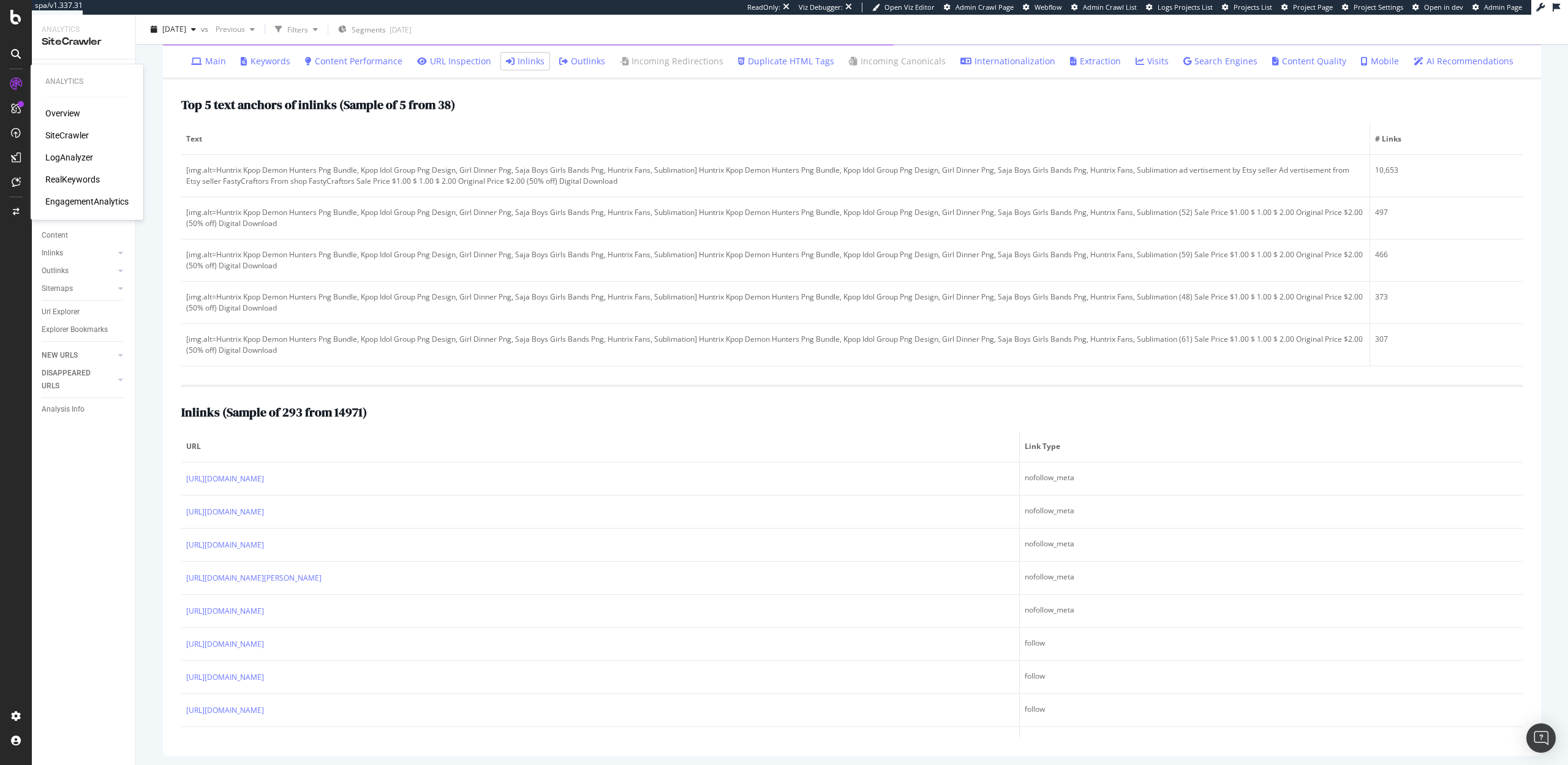
click at [73, 180] on div "RealKeywords" at bounding box center [73, 180] width 55 height 12
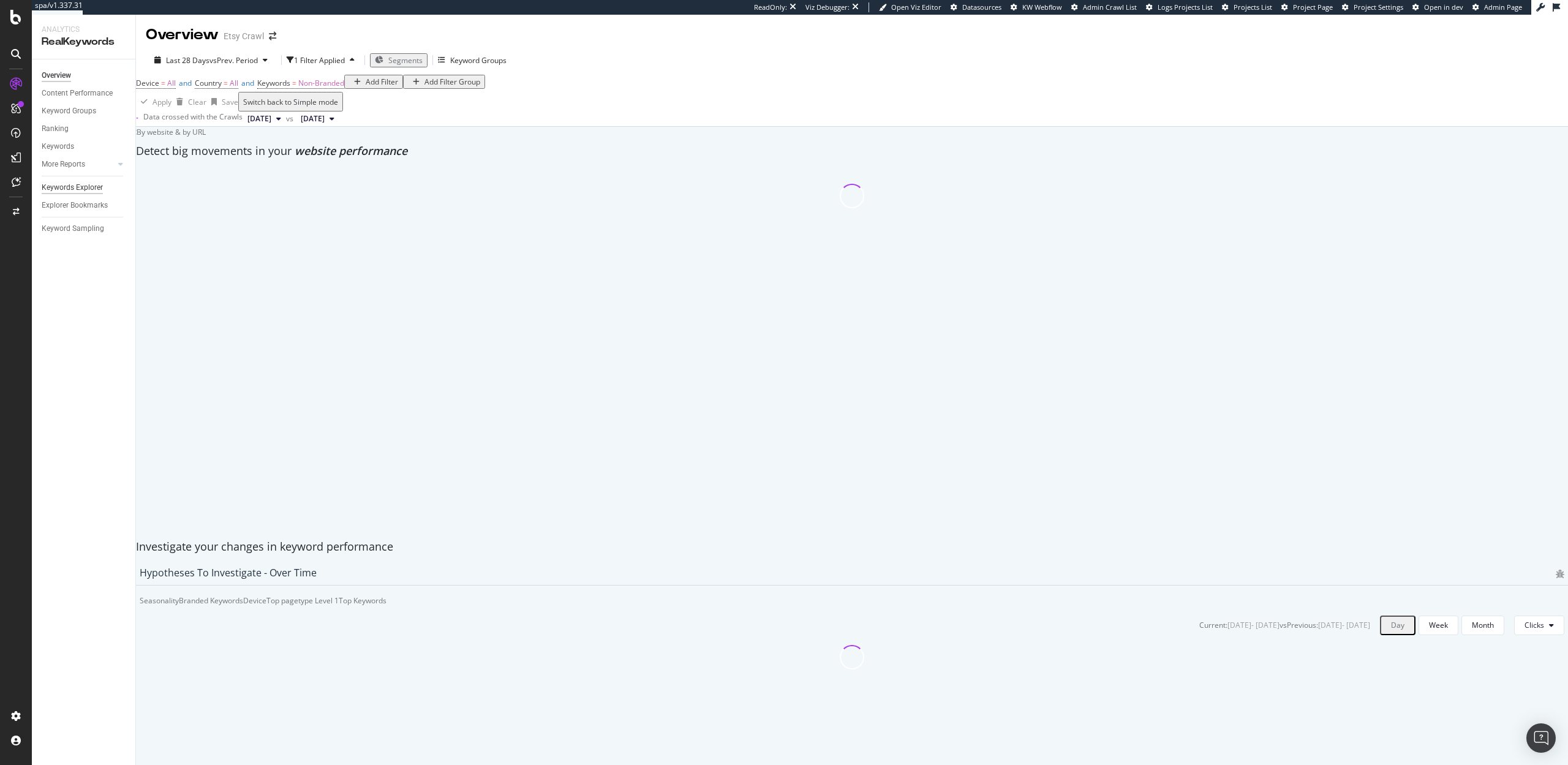
click at [65, 189] on div "Keywords Explorer" at bounding box center [72, 188] width 61 height 13
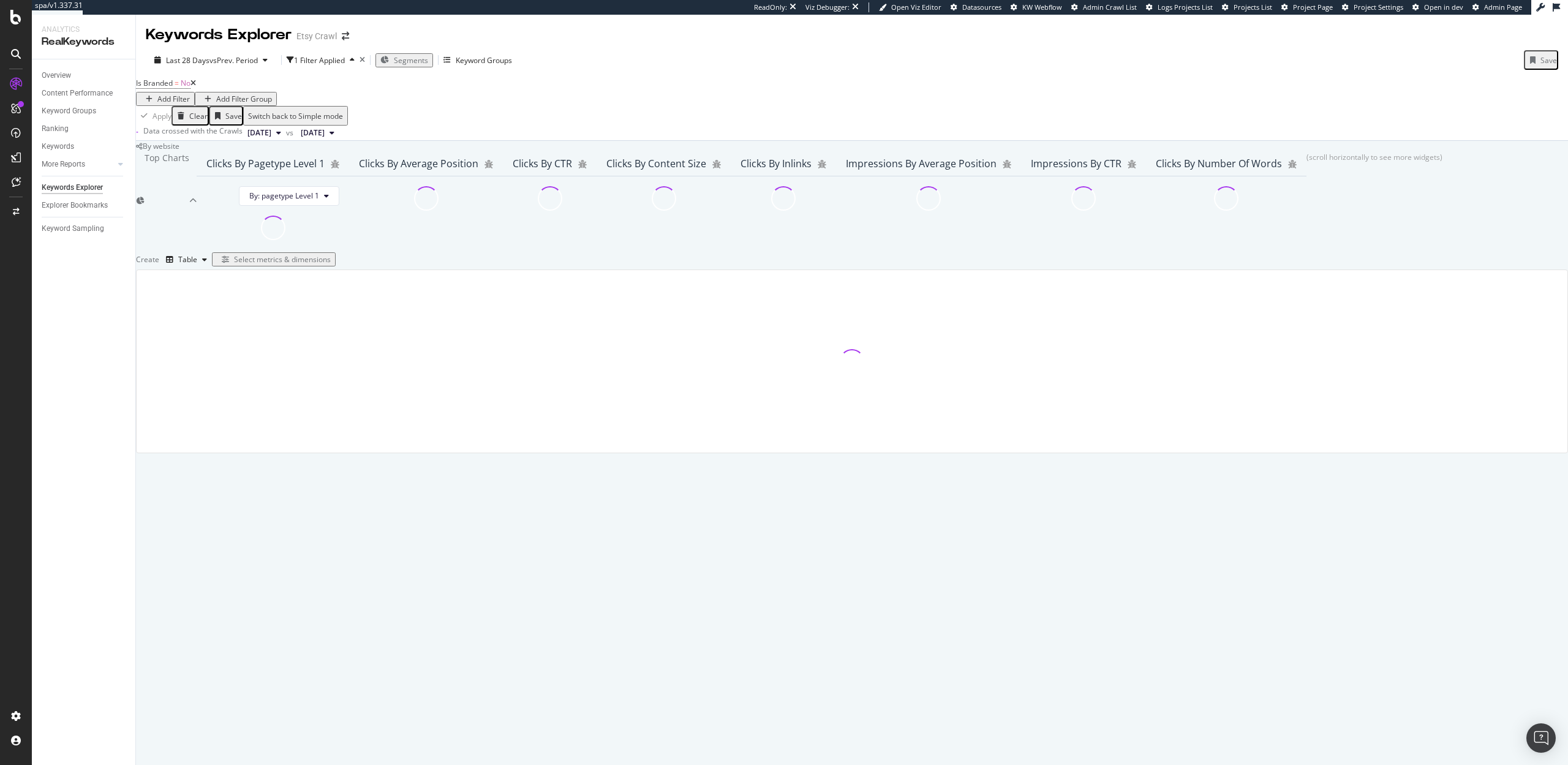
click at [196, 87] on icon at bounding box center [193, 83] width 5 height 7
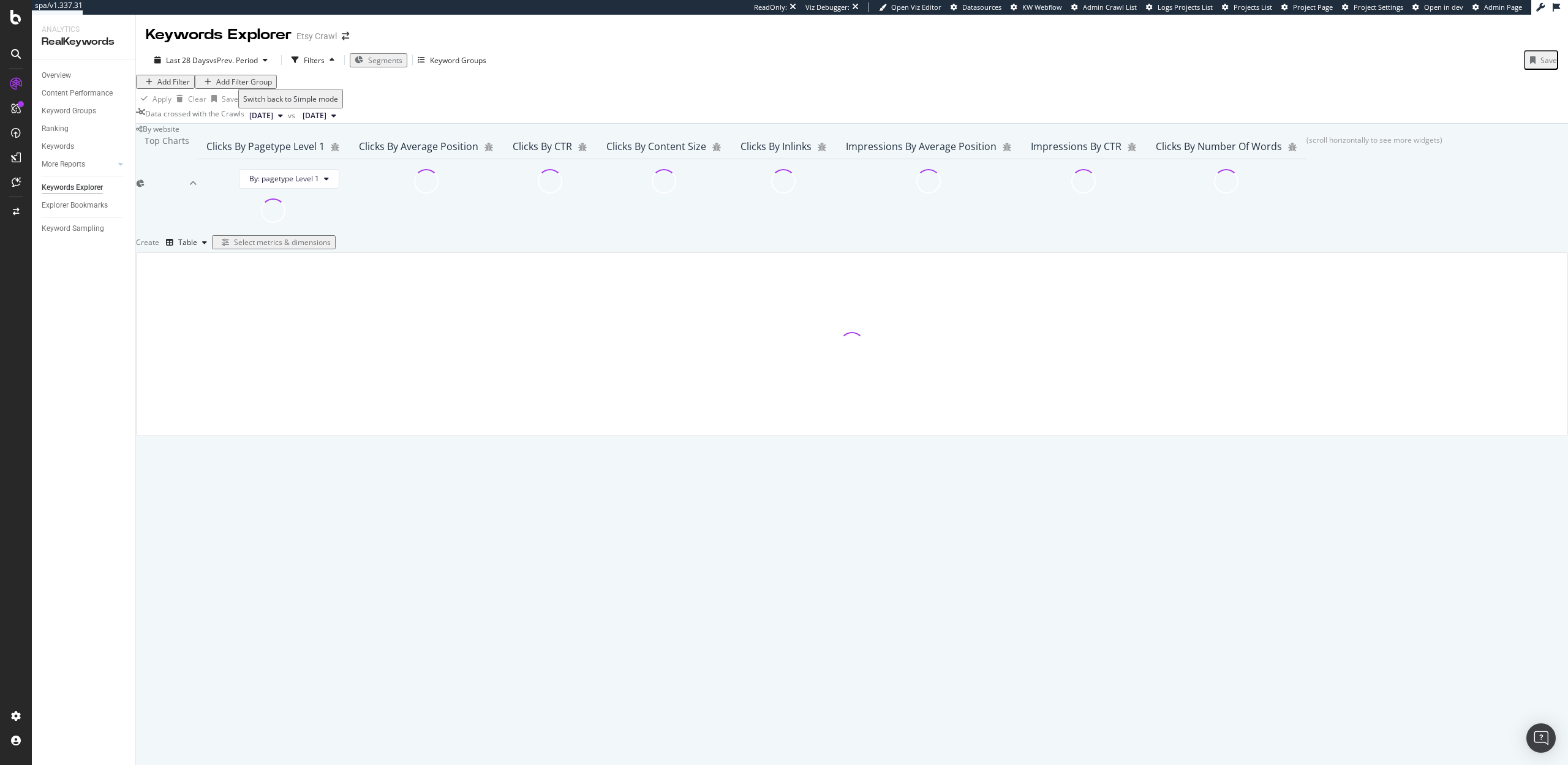
click at [330, 247] on div "Select metrics & dimensions" at bounding box center [282, 243] width 97 height 11
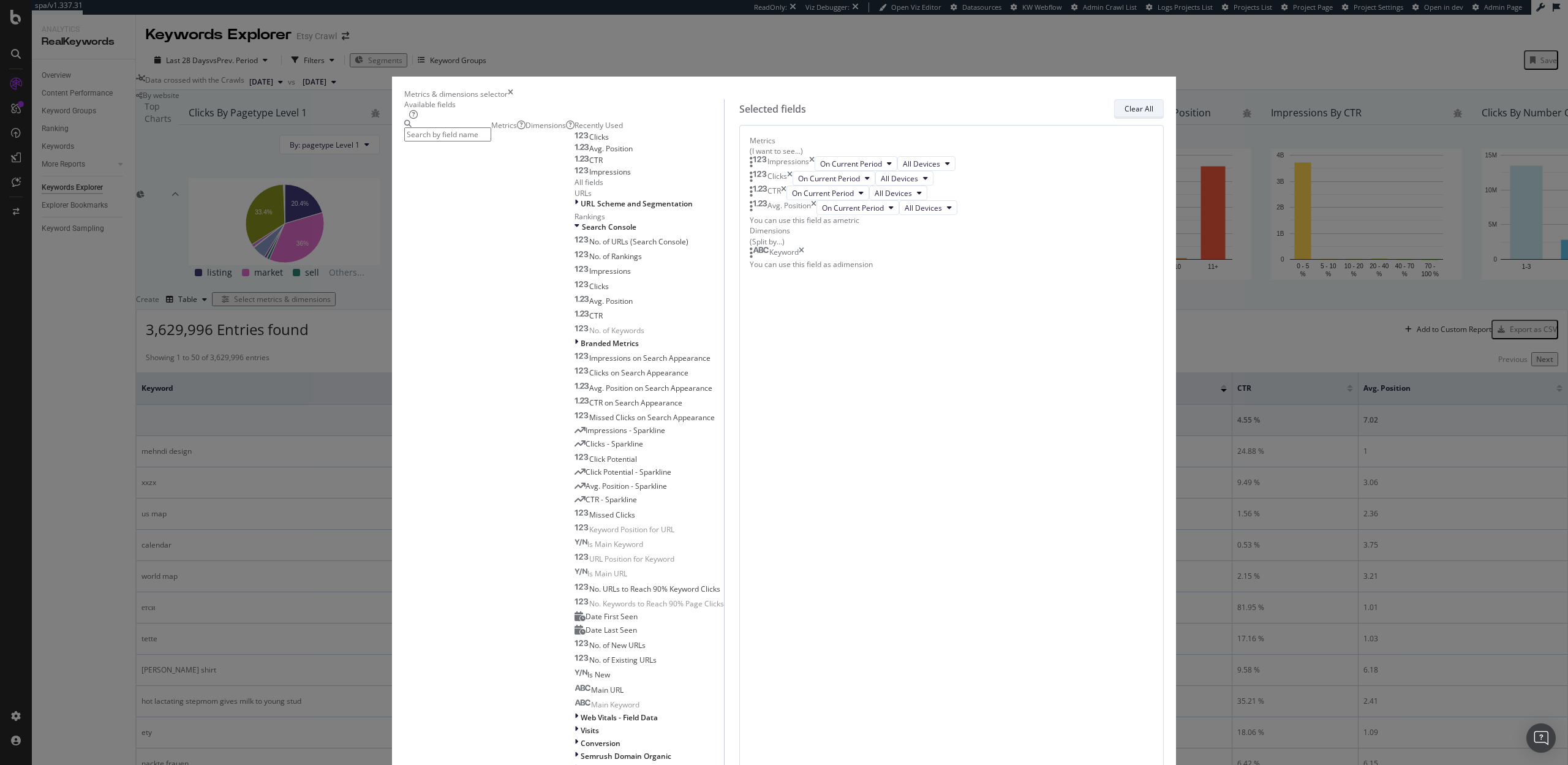
click at [1125, 114] on div "Clear All" at bounding box center [1139, 109] width 29 height 11
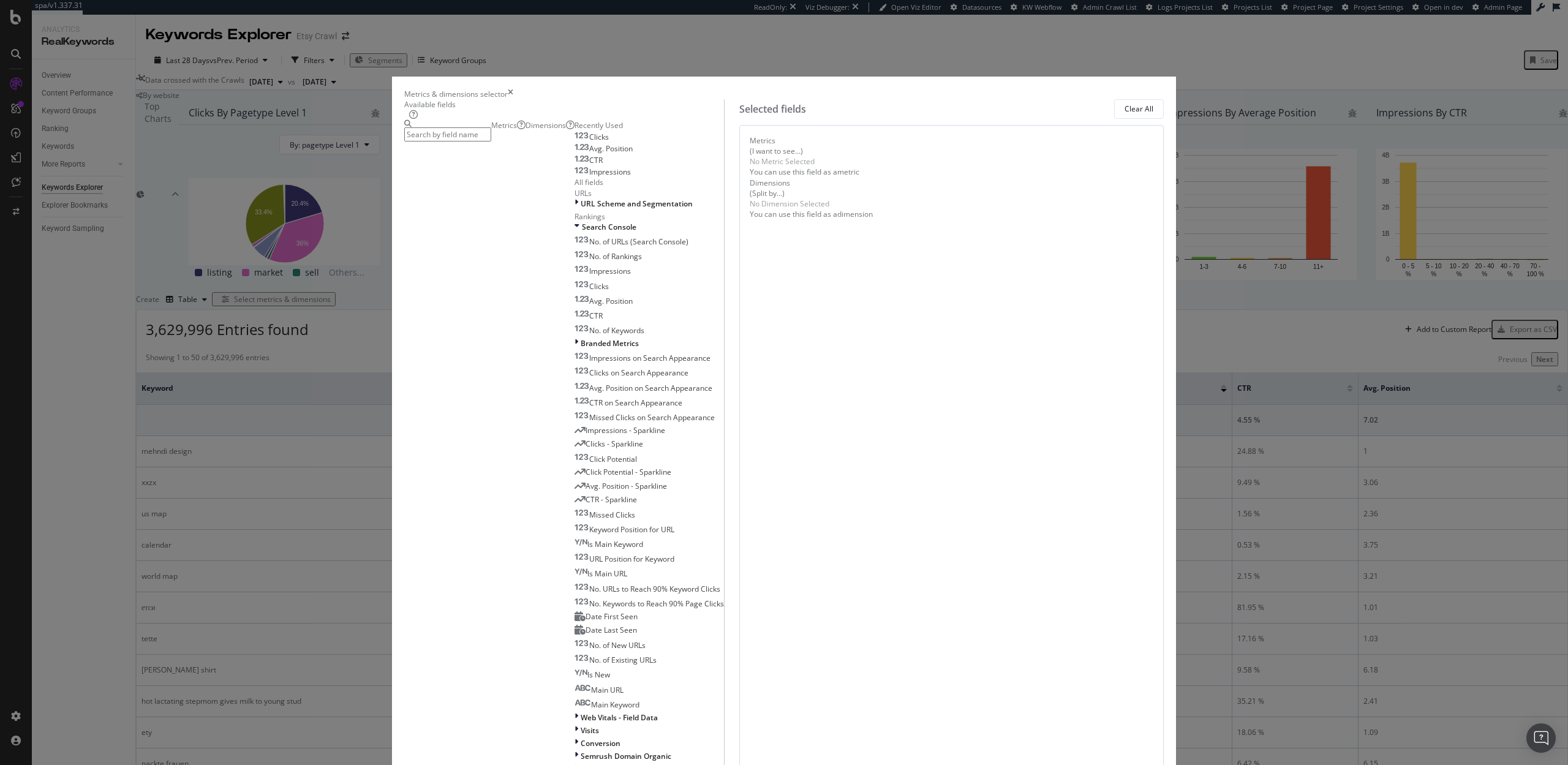
click at [492, 142] on input "modal" at bounding box center [447, 135] width 87 height 14
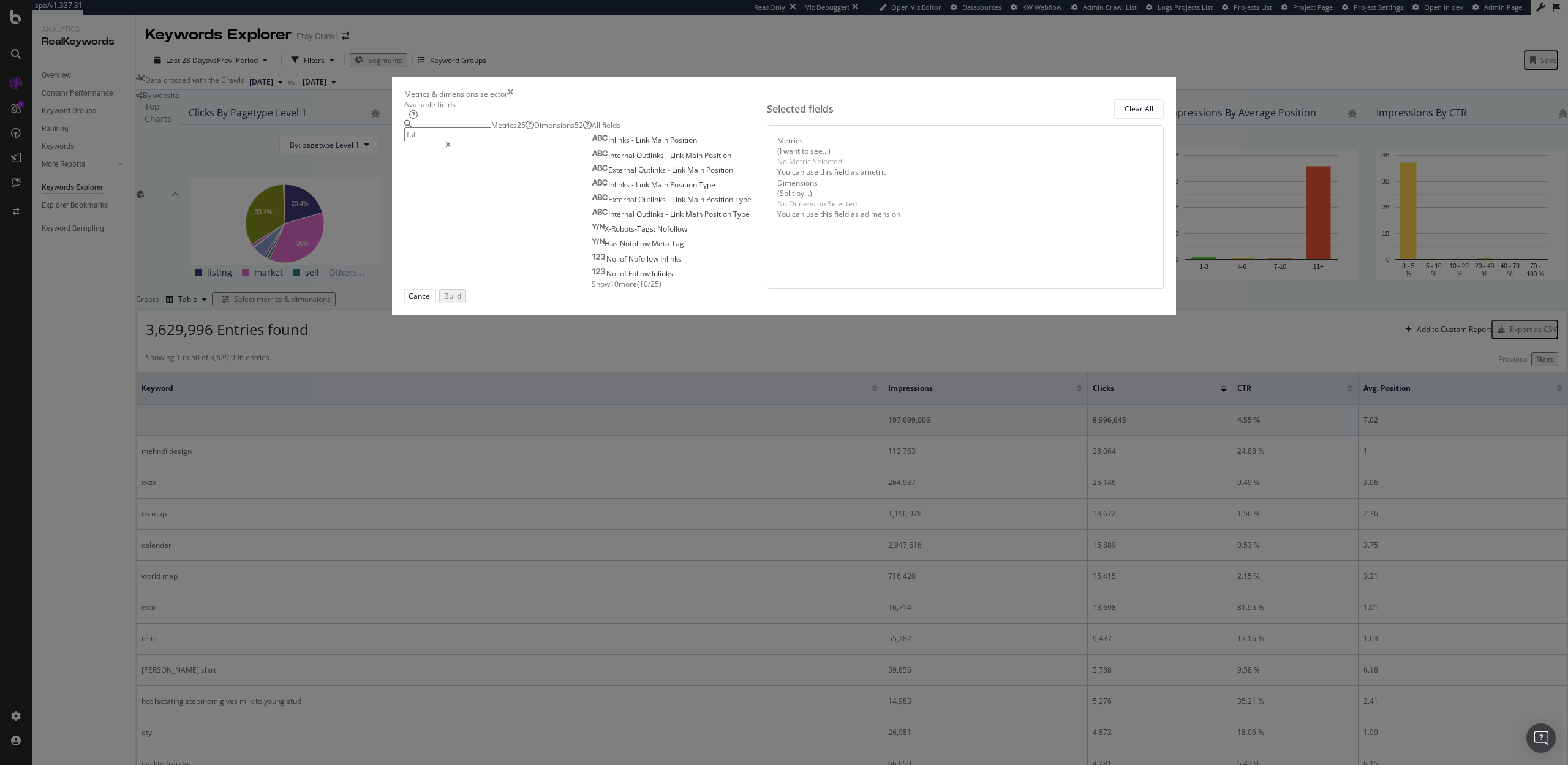
click at [592, 130] on div "Dimensions 52" at bounding box center [563, 126] width 58 height 11
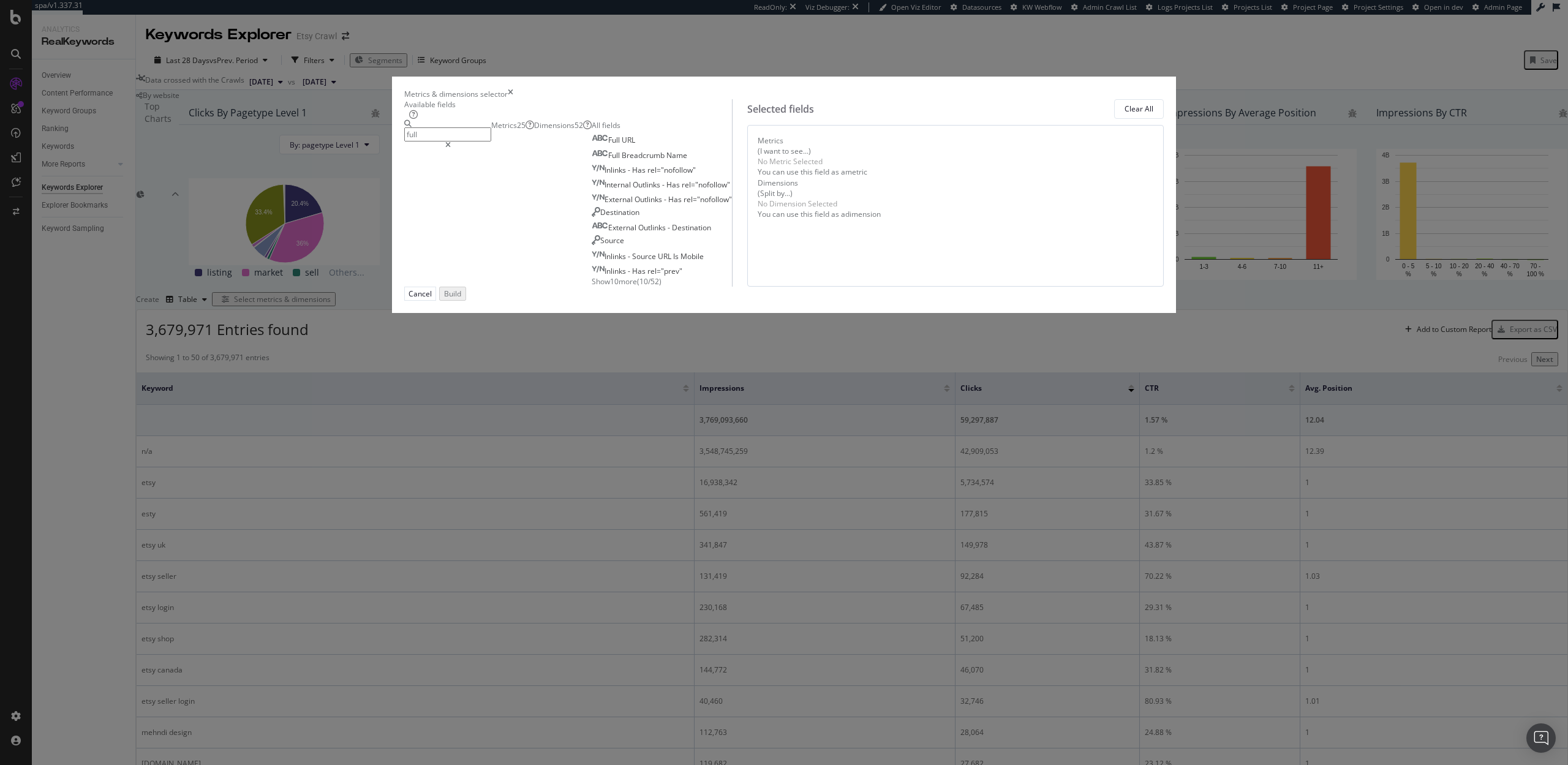
click at [492, 142] on input "full" at bounding box center [447, 135] width 87 height 14
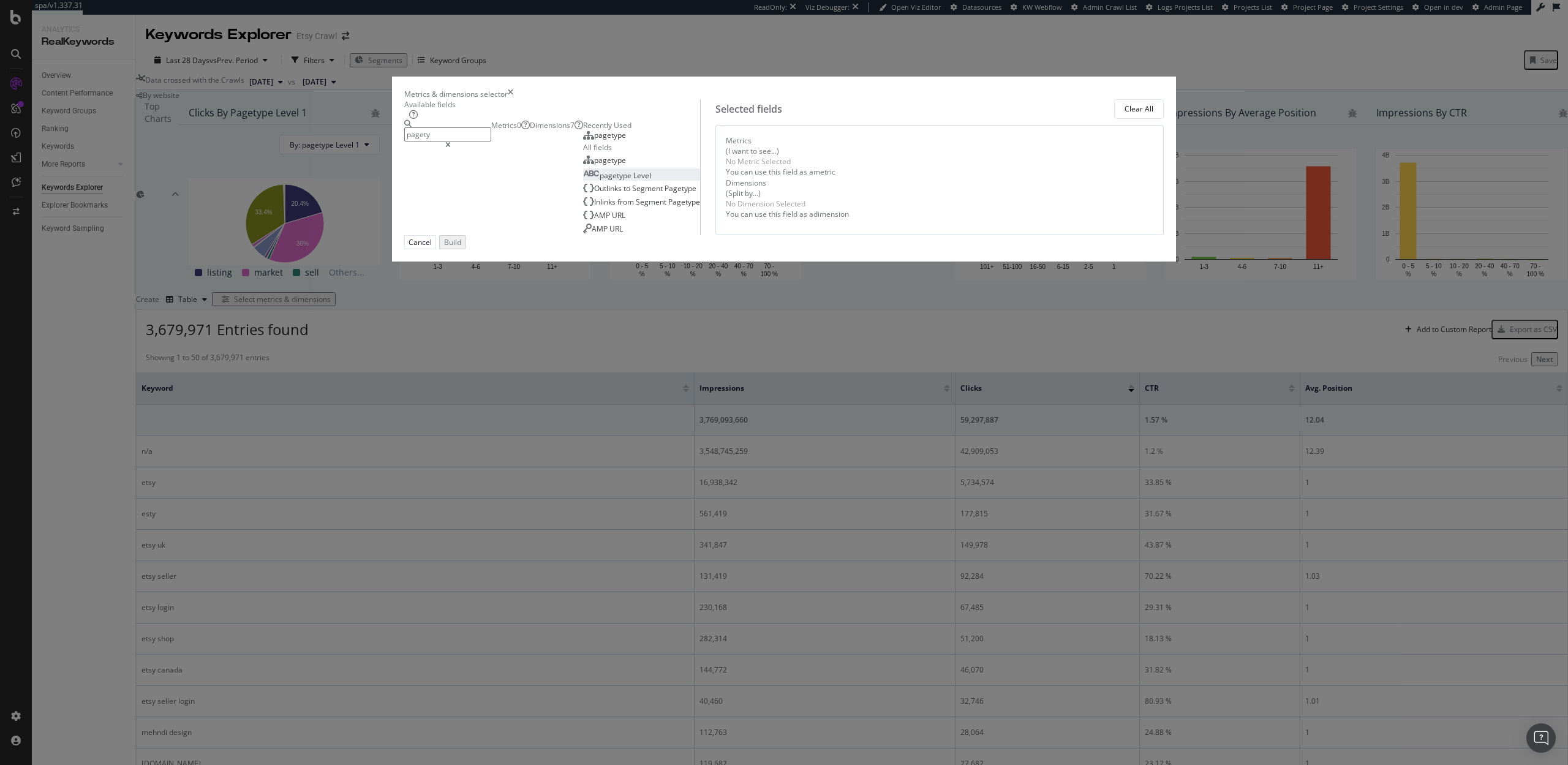
click at [633, 181] on span "Level" at bounding box center [642, 175] width 18 height 11
click at [492, 142] on input "pagety" at bounding box center [447, 135] width 87 height 14
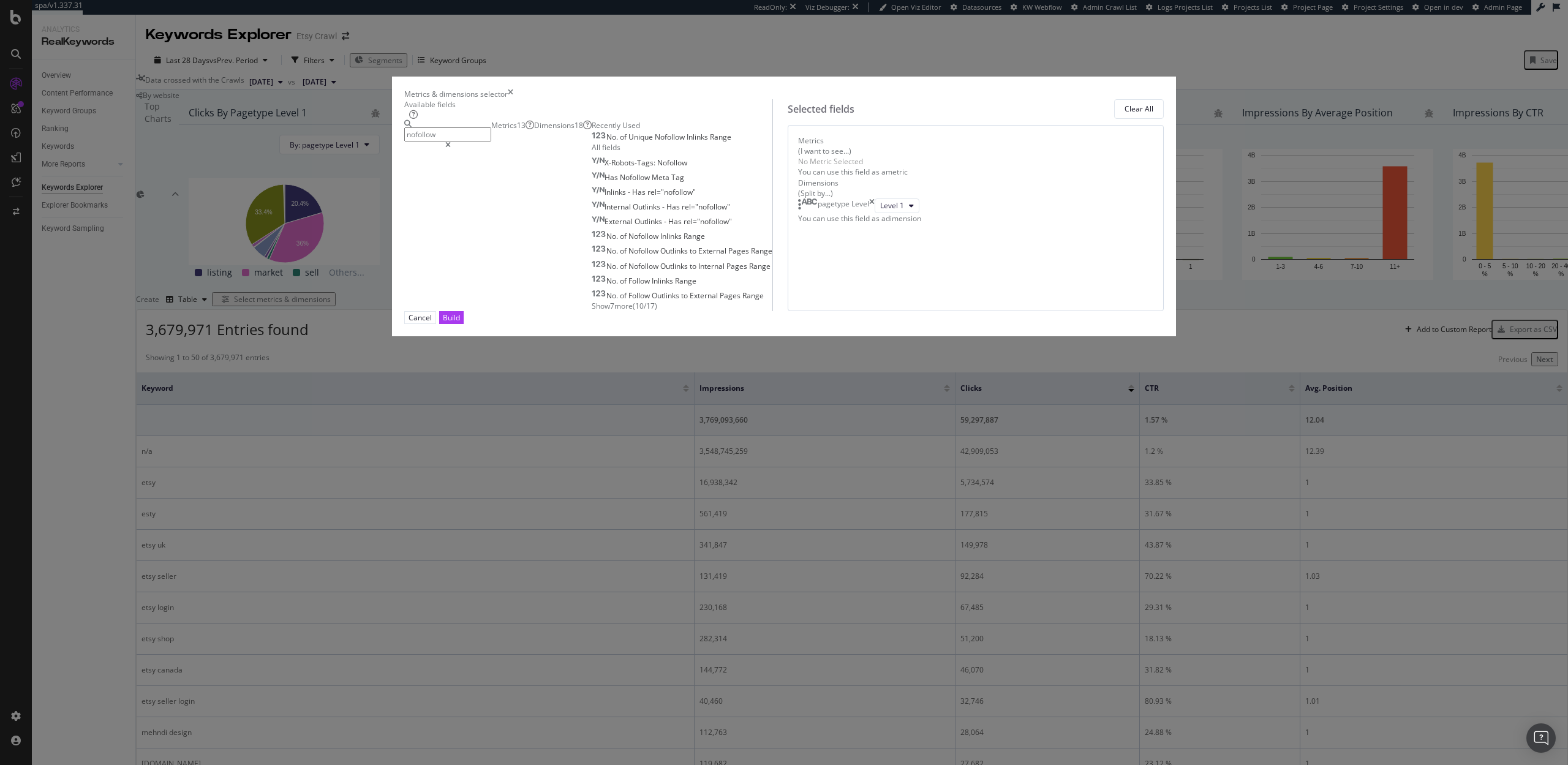
type input "nofollow"
click at [534, 130] on div "Metrics 13" at bounding box center [513, 126] width 43 height 11
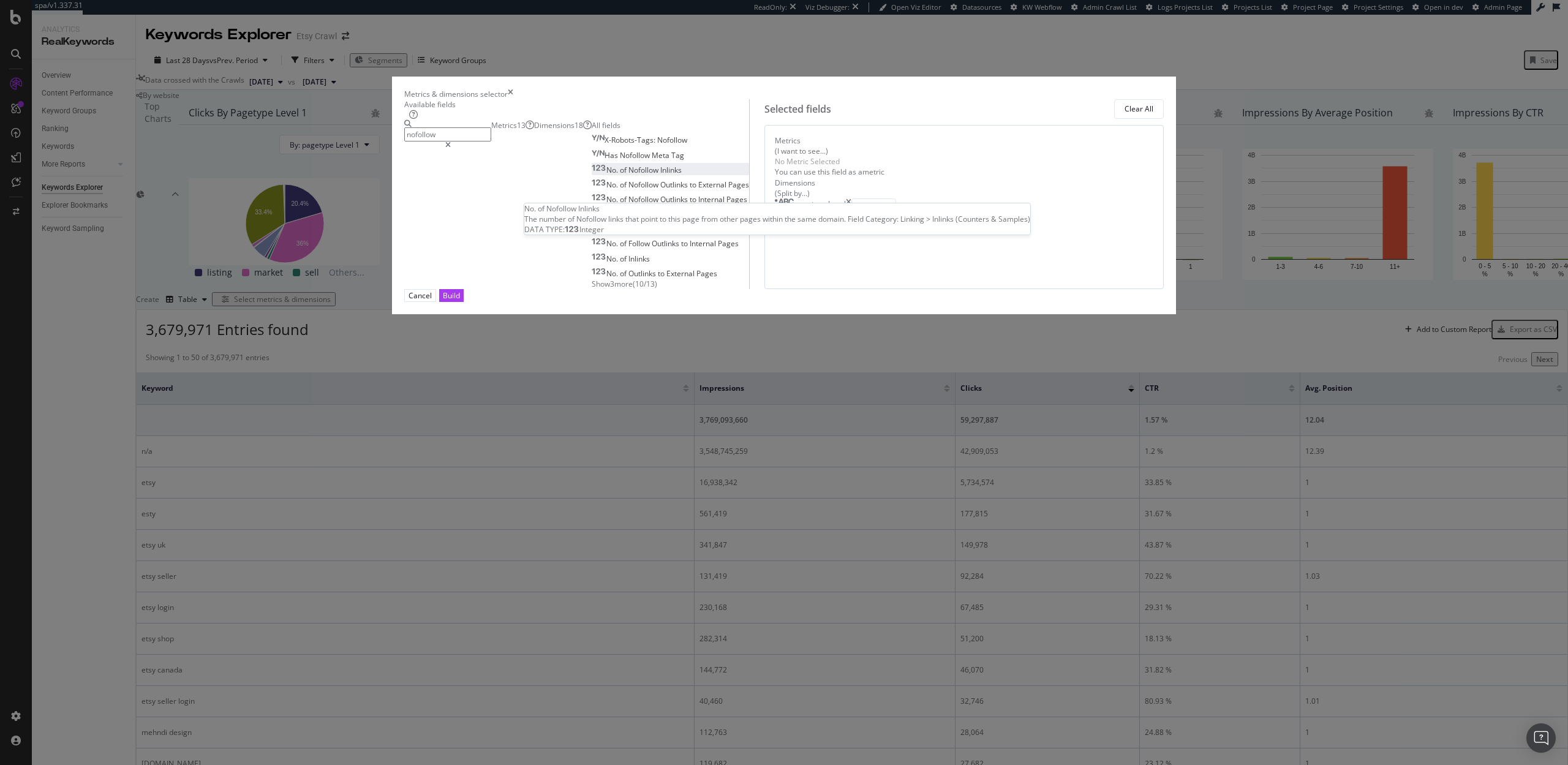
click at [660, 175] on span "Inlinks" at bounding box center [671, 170] width 21 height 11
drag, startPoint x: 821, startPoint y: 258, endPoint x: 819, endPoint y: 359, distance: 101.0
click at [819, 359] on body "spa/v1.337.31 ReadOnly: Viz Debugger: Open Viz Editor Datasources KW Webflow Ad…" at bounding box center [784, 382] width 1568 height 765
click at [897, 167] on icon "modal" at bounding box center [899, 163] width 5 height 7
click at [830, 314] on div "Sum" at bounding box center [830, 321] width 35 height 18
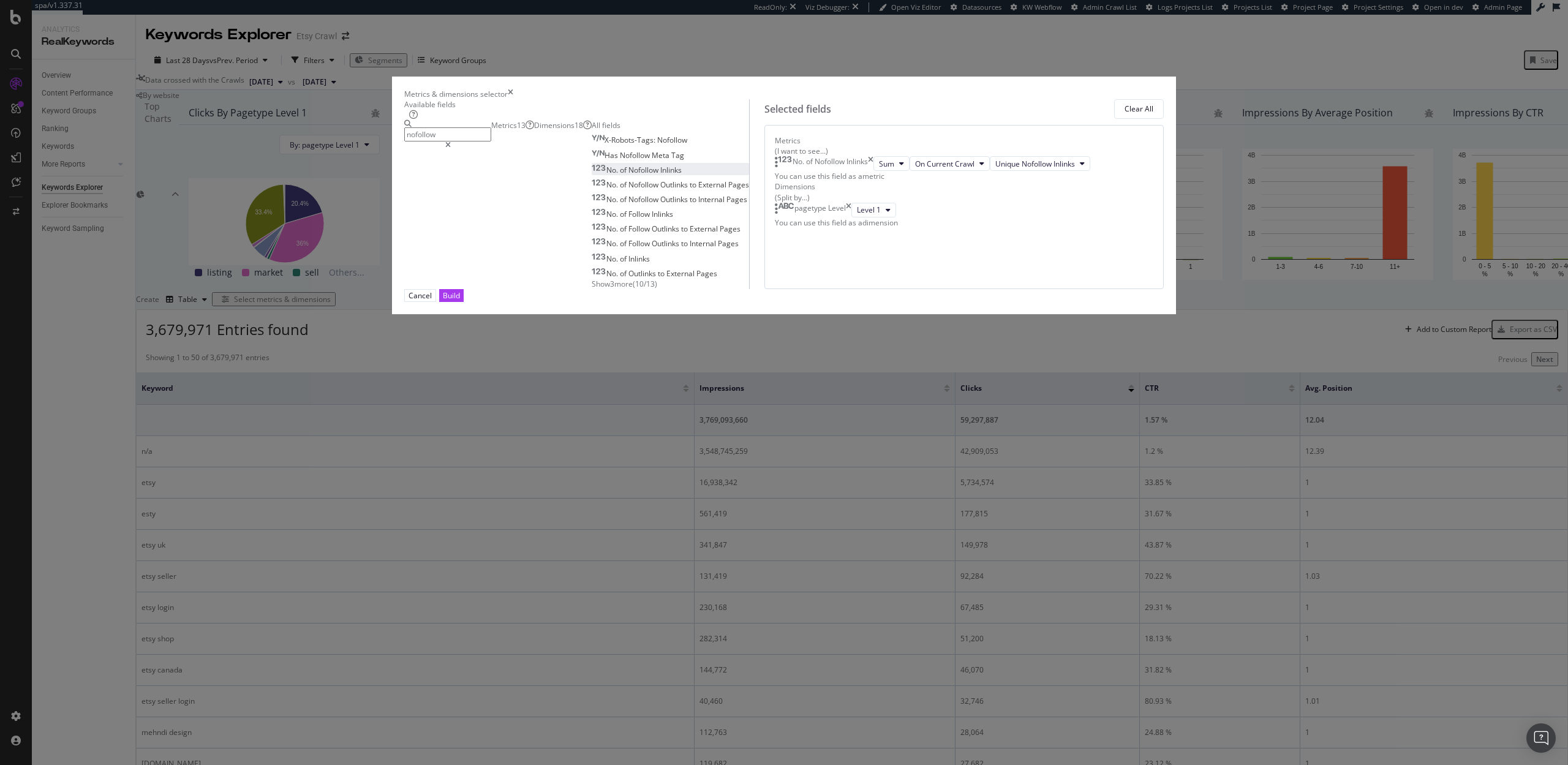
click at [660, 175] on span "Inlinks" at bounding box center [671, 170] width 21 height 11
click at [873, 186] on button "Avg" at bounding box center [890, 178] width 34 height 15
click at [829, 384] on span "Sum" at bounding box center [830, 384] width 15 height 11
click at [912, 183] on span "On Current Crawl" at bounding box center [942, 179] width 59 height 11
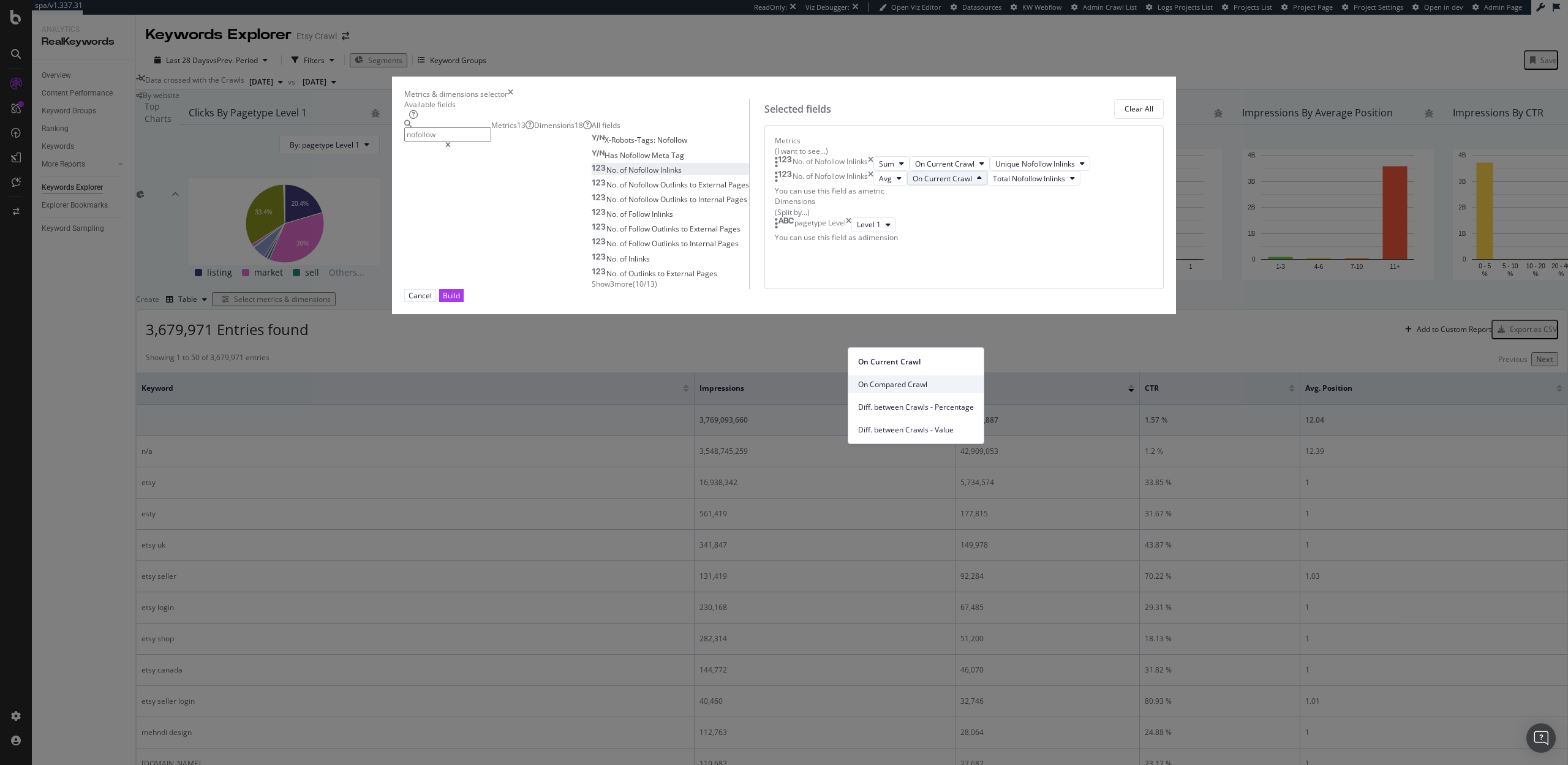
click at [903, 380] on span "On Compared Crawl" at bounding box center [916, 384] width 116 height 11
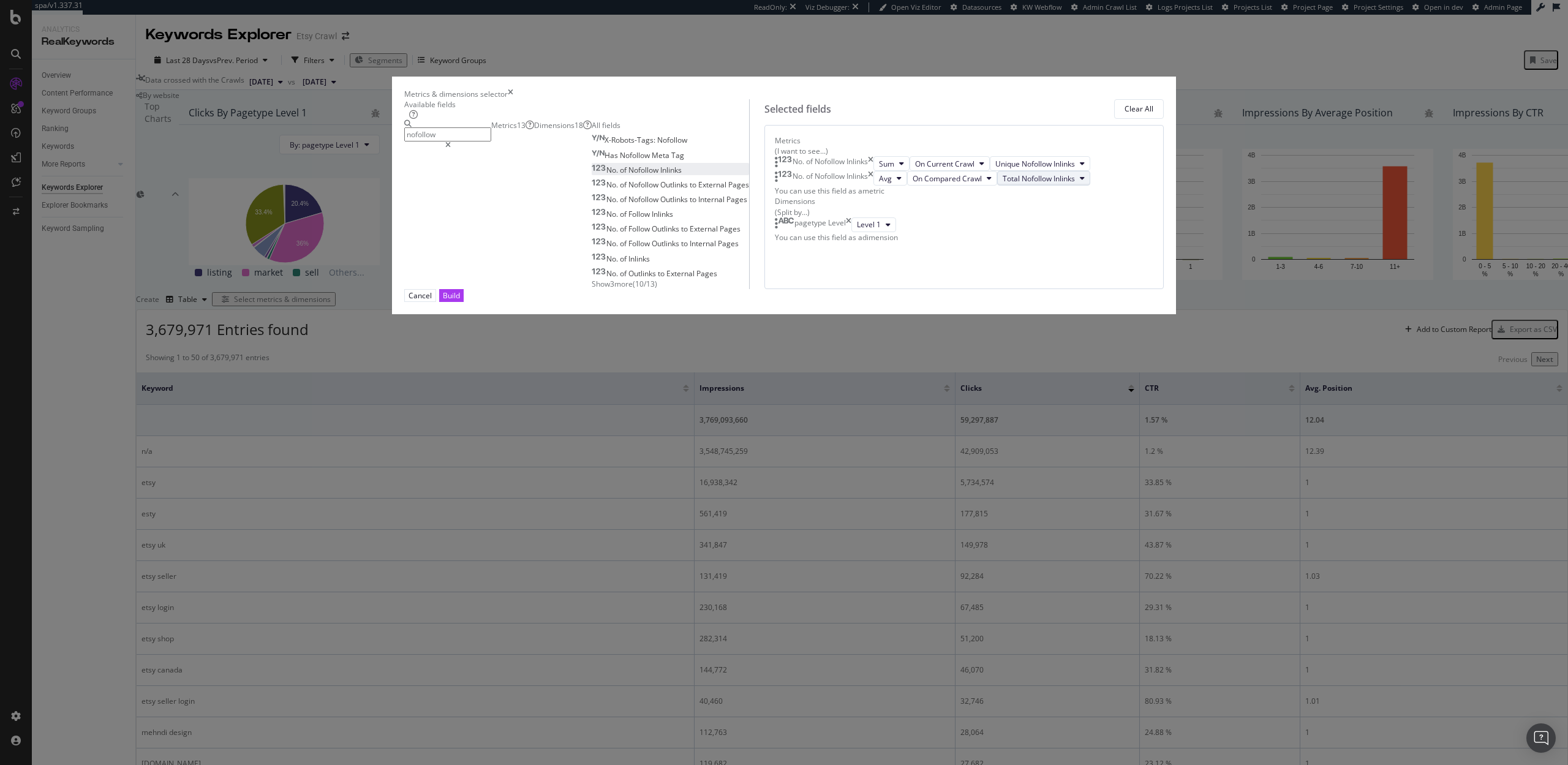
click at [1003, 183] on span "Total Nofollow Inlinks" at bounding box center [1039, 179] width 73 height 11
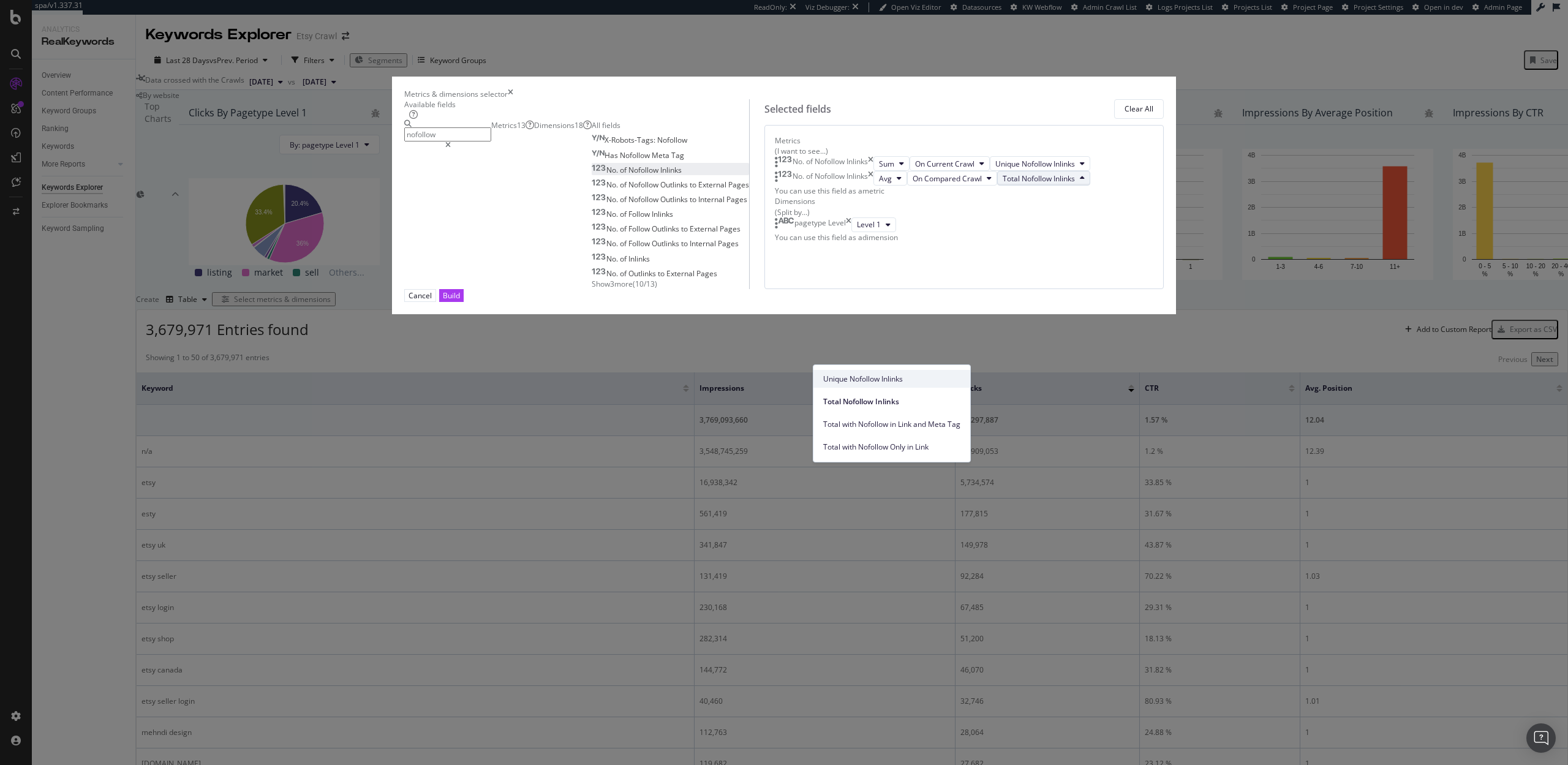
click at [854, 380] on span "Unique Nofollow Inlinks" at bounding box center [891, 379] width 137 height 11
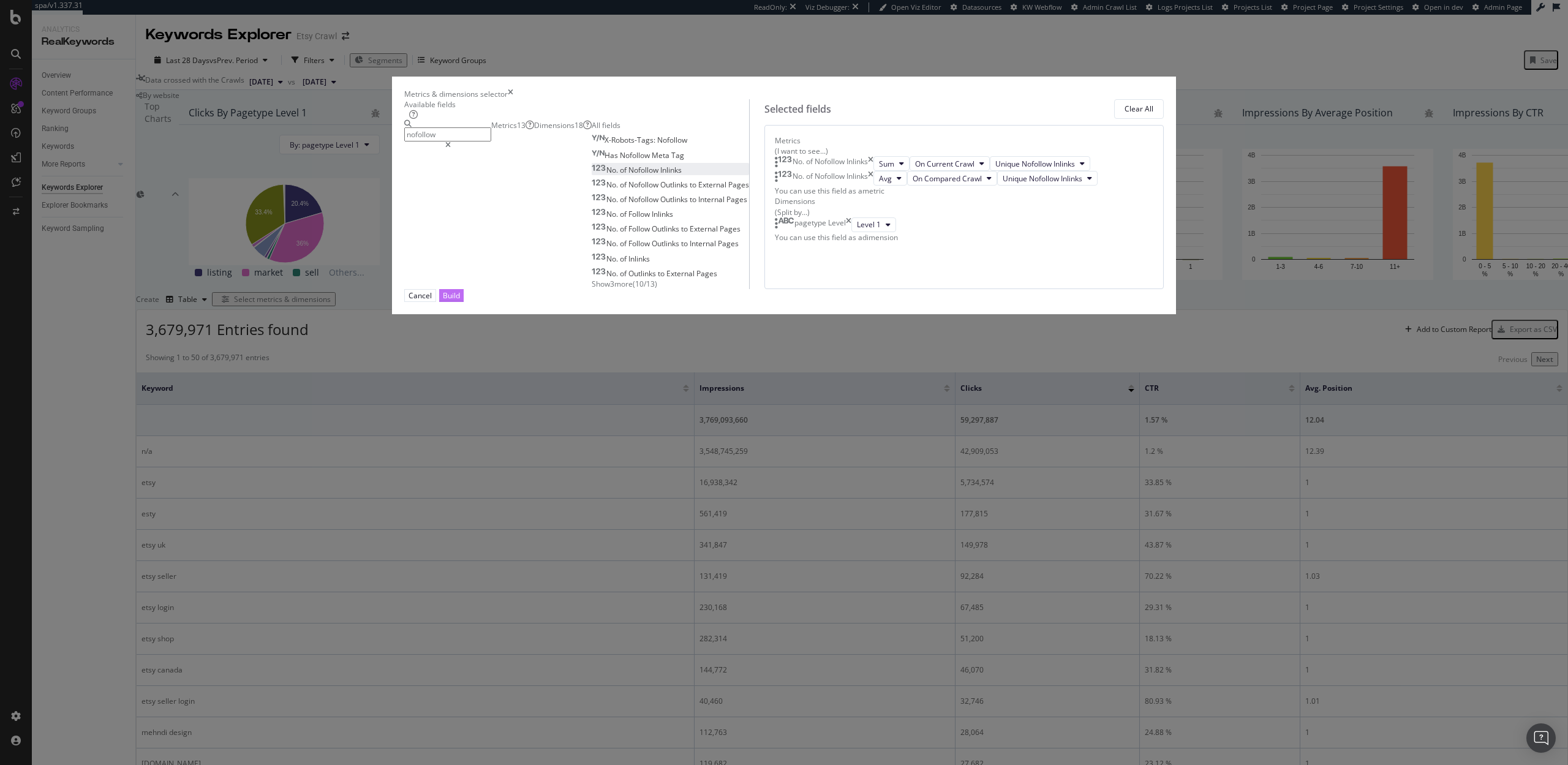
click at [460, 301] on div "Build" at bounding box center [451, 295] width 17 height 12
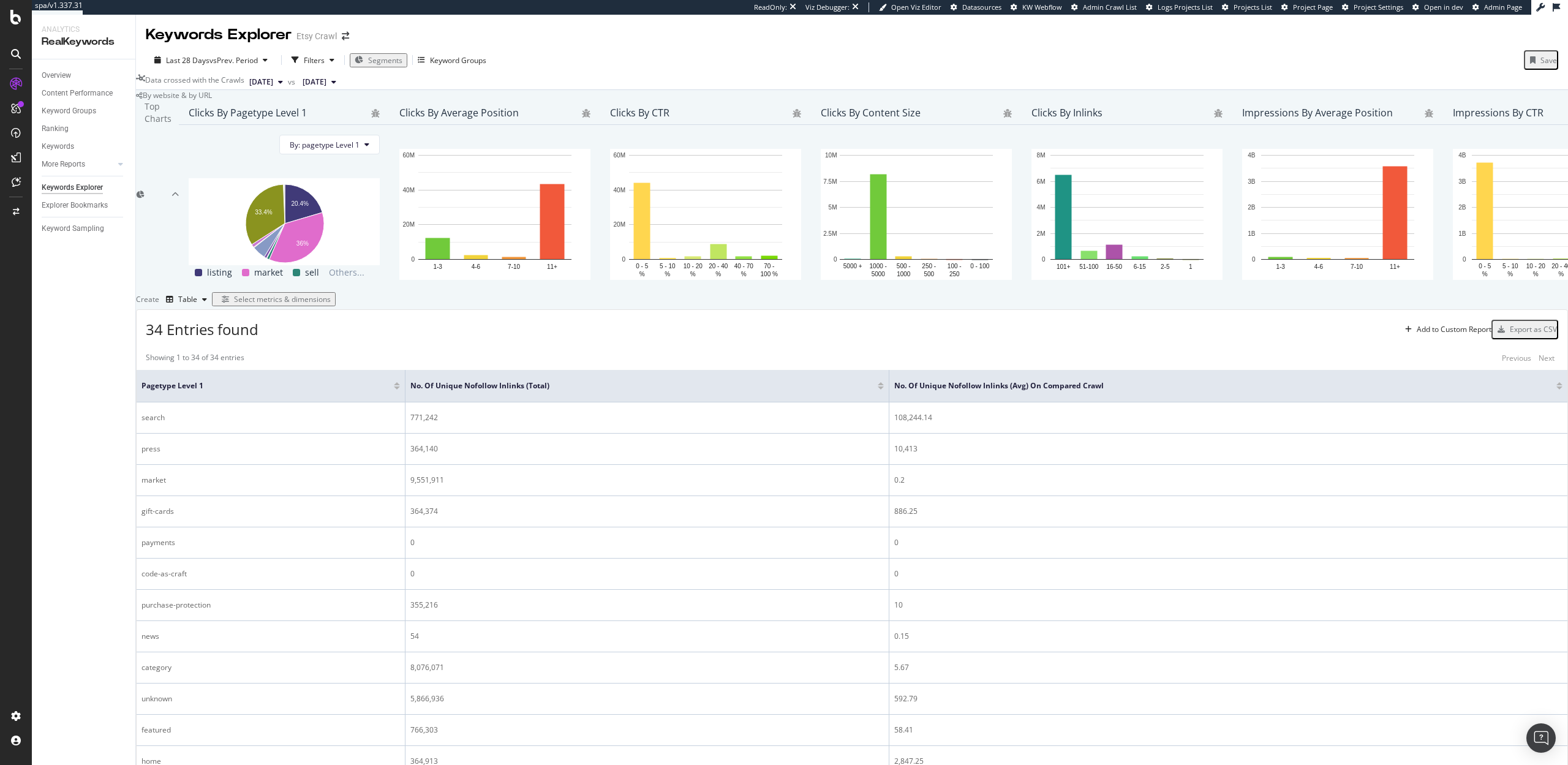
scroll to position [229, 0]
click at [330, 294] on div "Select metrics & dimensions" at bounding box center [282, 299] width 97 height 11
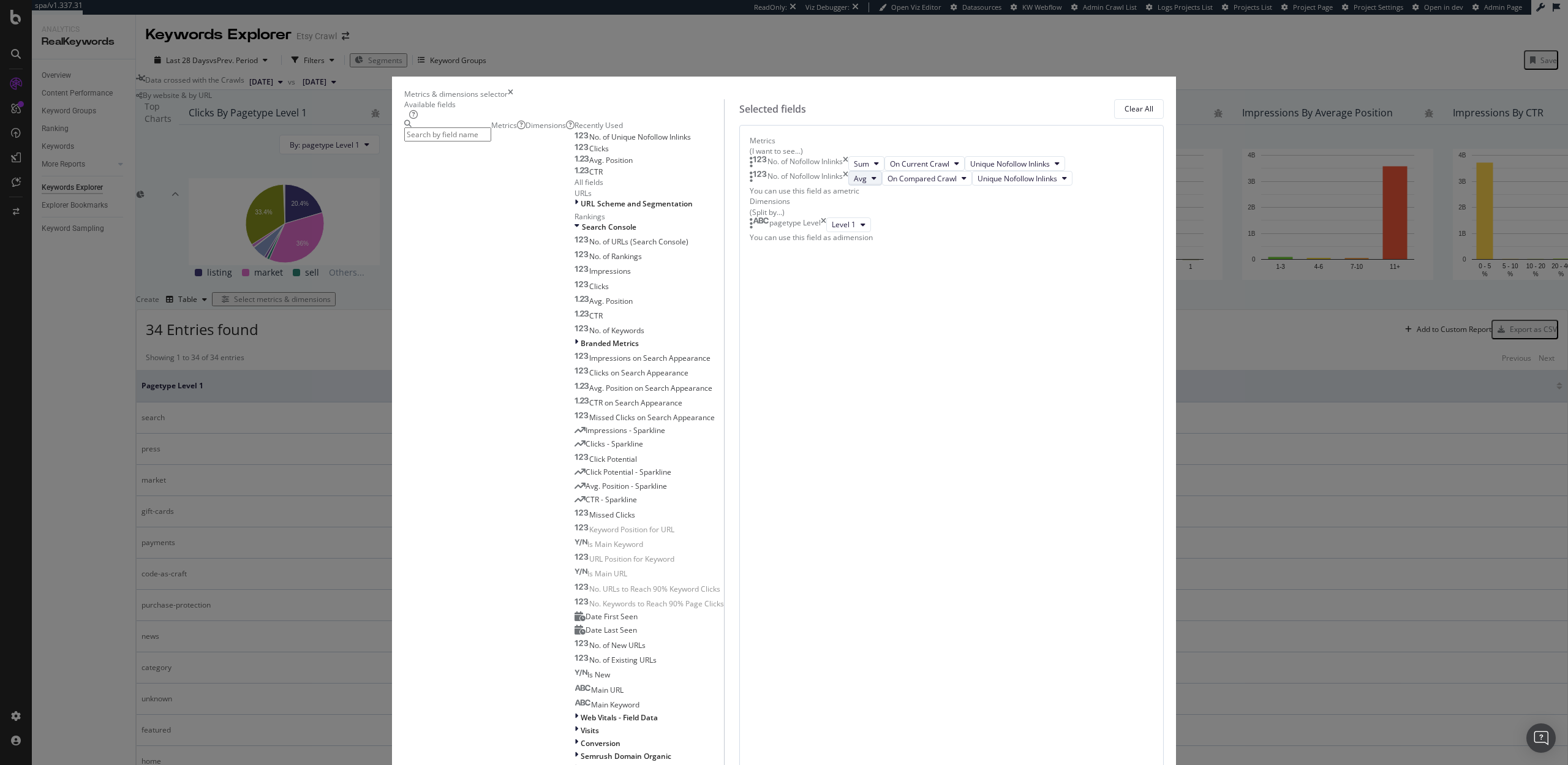
click at [854, 183] on span "Avg" at bounding box center [860, 179] width 13 height 11
click at [827, 376] on div "Sum" at bounding box center [830, 384] width 35 height 18
click at [594, 142] on span "No. of Unique Nofollow Inlinks" at bounding box center [640, 137] width 102 height 11
click at [849, 200] on button "Avg" at bounding box center [866, 193] width 34 height 15
click at [833, 442] on span "Sum" at bounding box center [830, 447] width 15 height 11
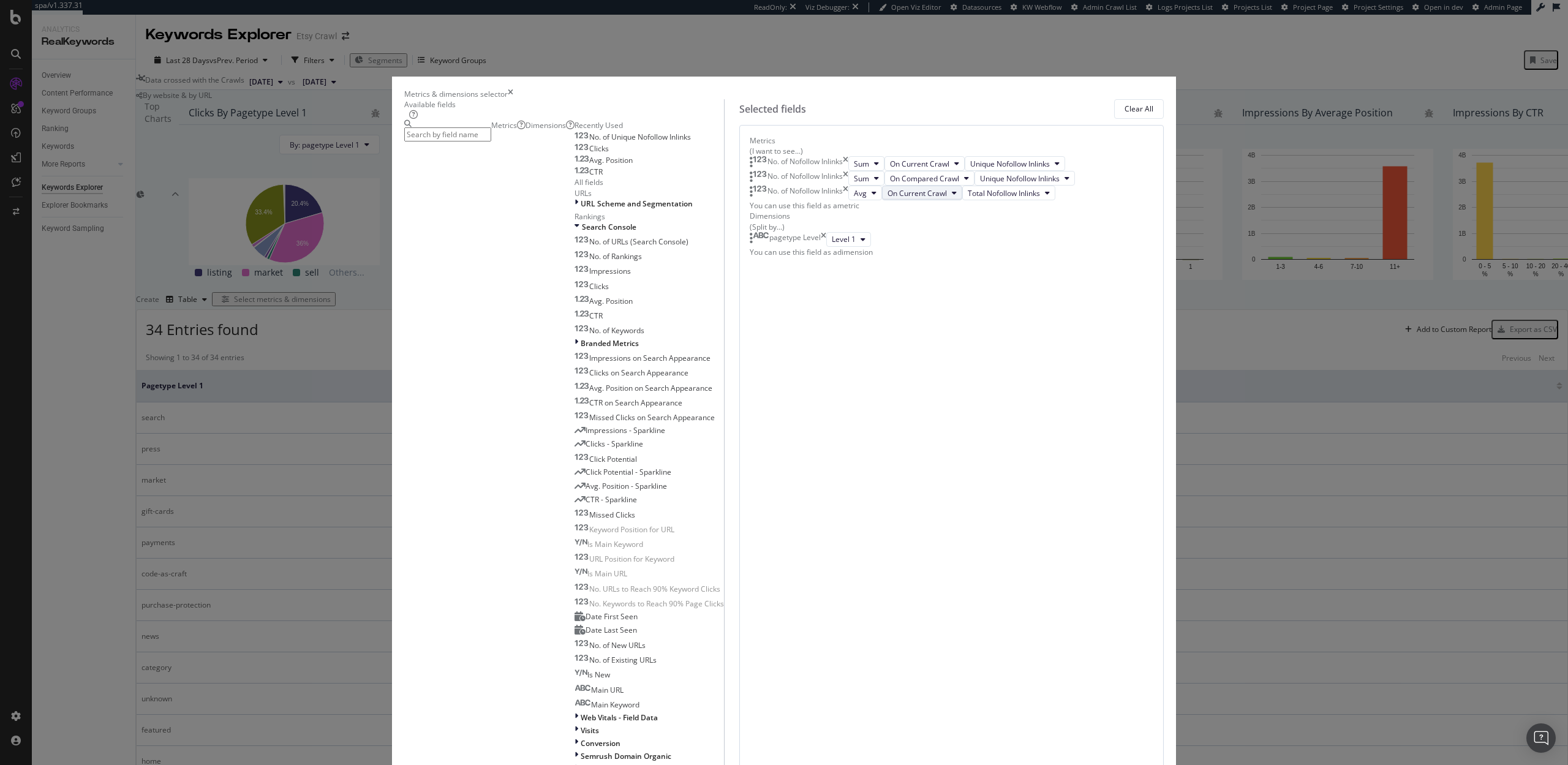
click at [910, 198] on span "On Current Crawl" at bounding box center [917, 193] width 59 height 11
click at [905, 490] on span "Diff. between Crawls - Value" at bounding box center [916, 492] width 116 height 11
click at [854, 198] on span "Avg" at bounding box center [860, 193] width 13 height 11
click at [833, 447] on span "Sum" at bounding box center [830, 447] width 15 height 11
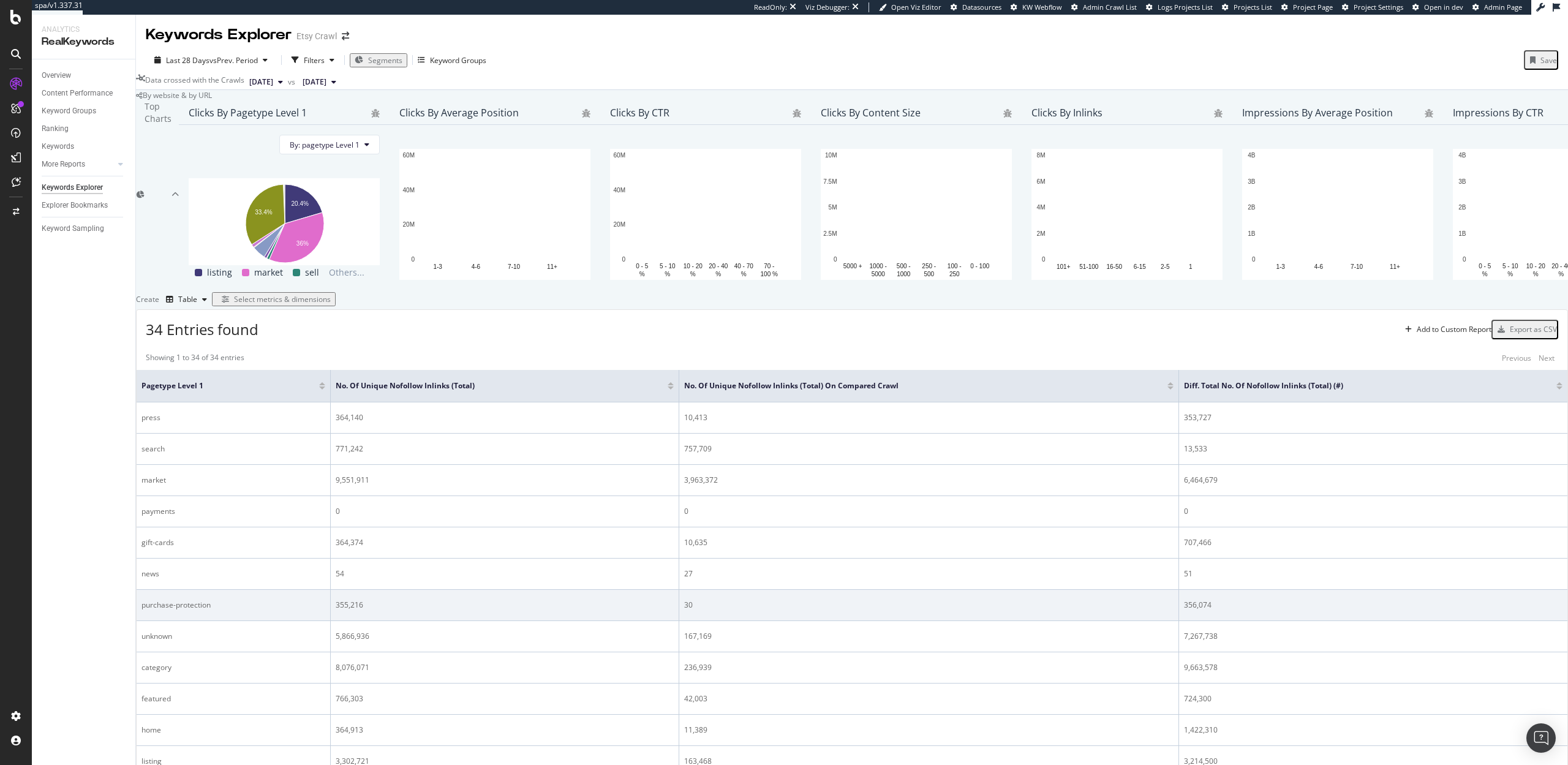
scroll to position [267, 0]
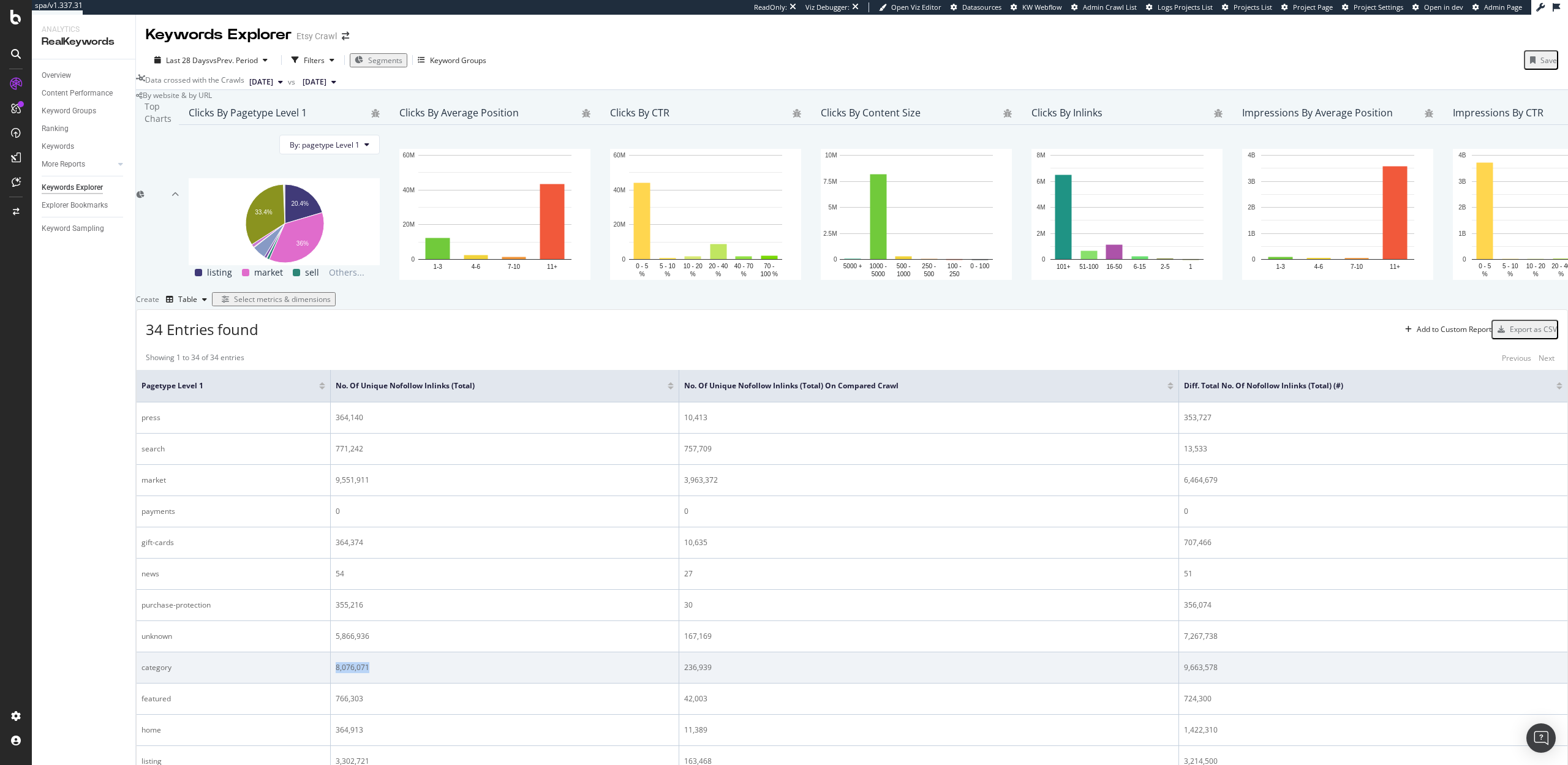
drag, startPoint x: 387, startPoint y: 520, endPoint x: 338, endPoint y: 522, distance: 49.0
click at [338, 652] on tr "category 8,076,071 236,939 9,663,578" at bounding box center [851, 667] width 1431 height 31
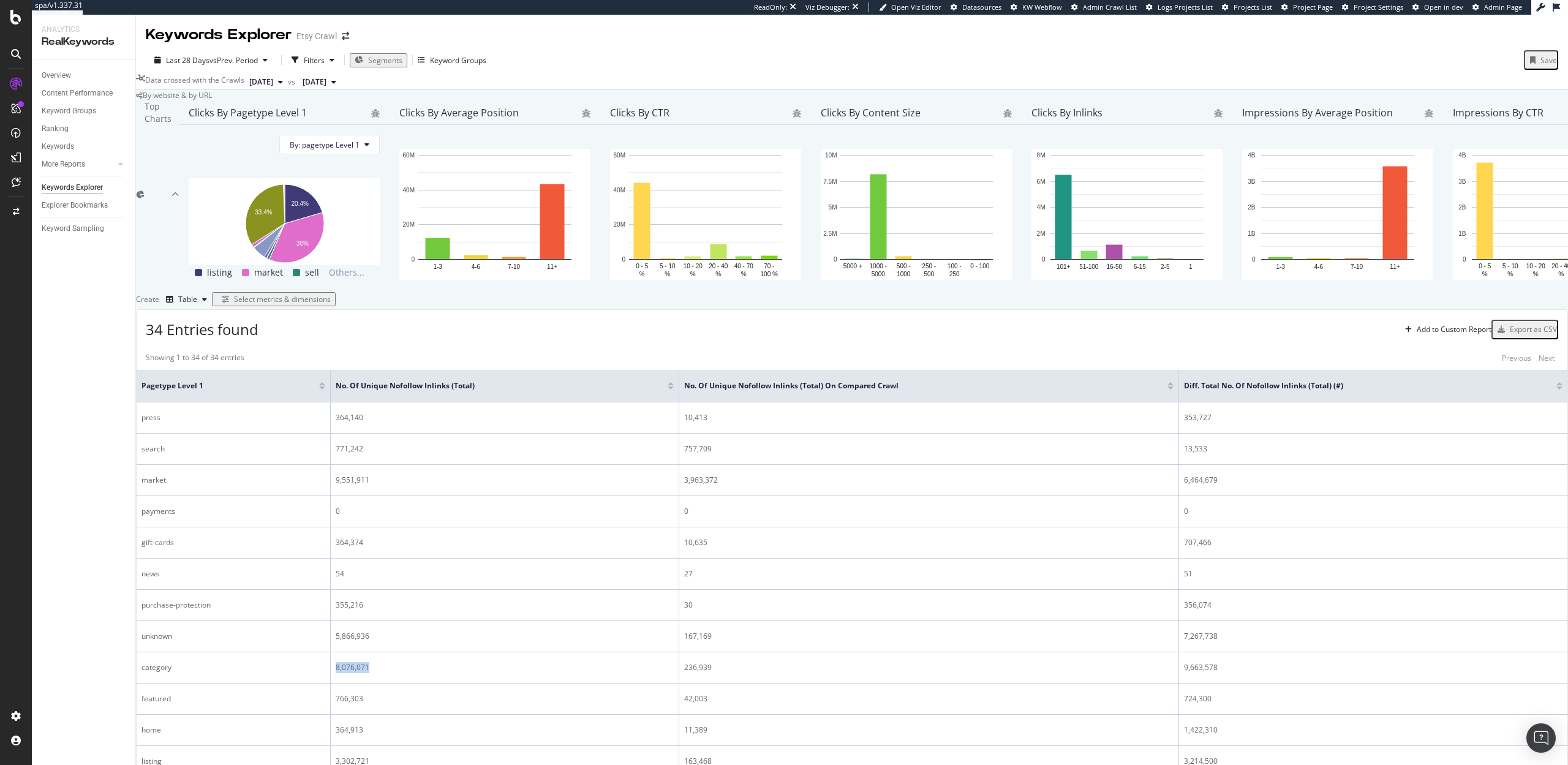
scroll to position [265, 0]
